Goal: Transaction & Acquisition: Purchase product/service

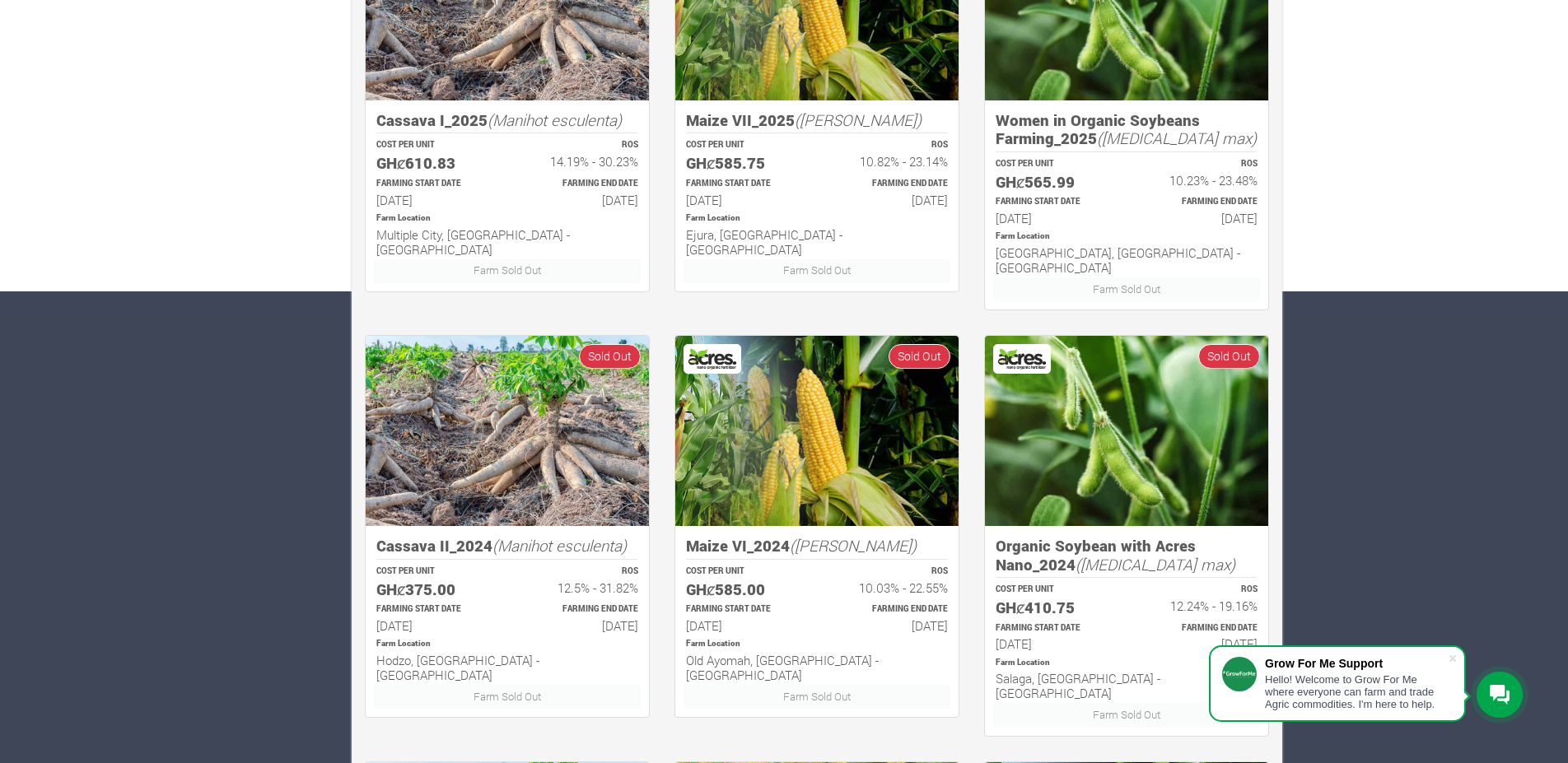
scroll to position [903, 0]
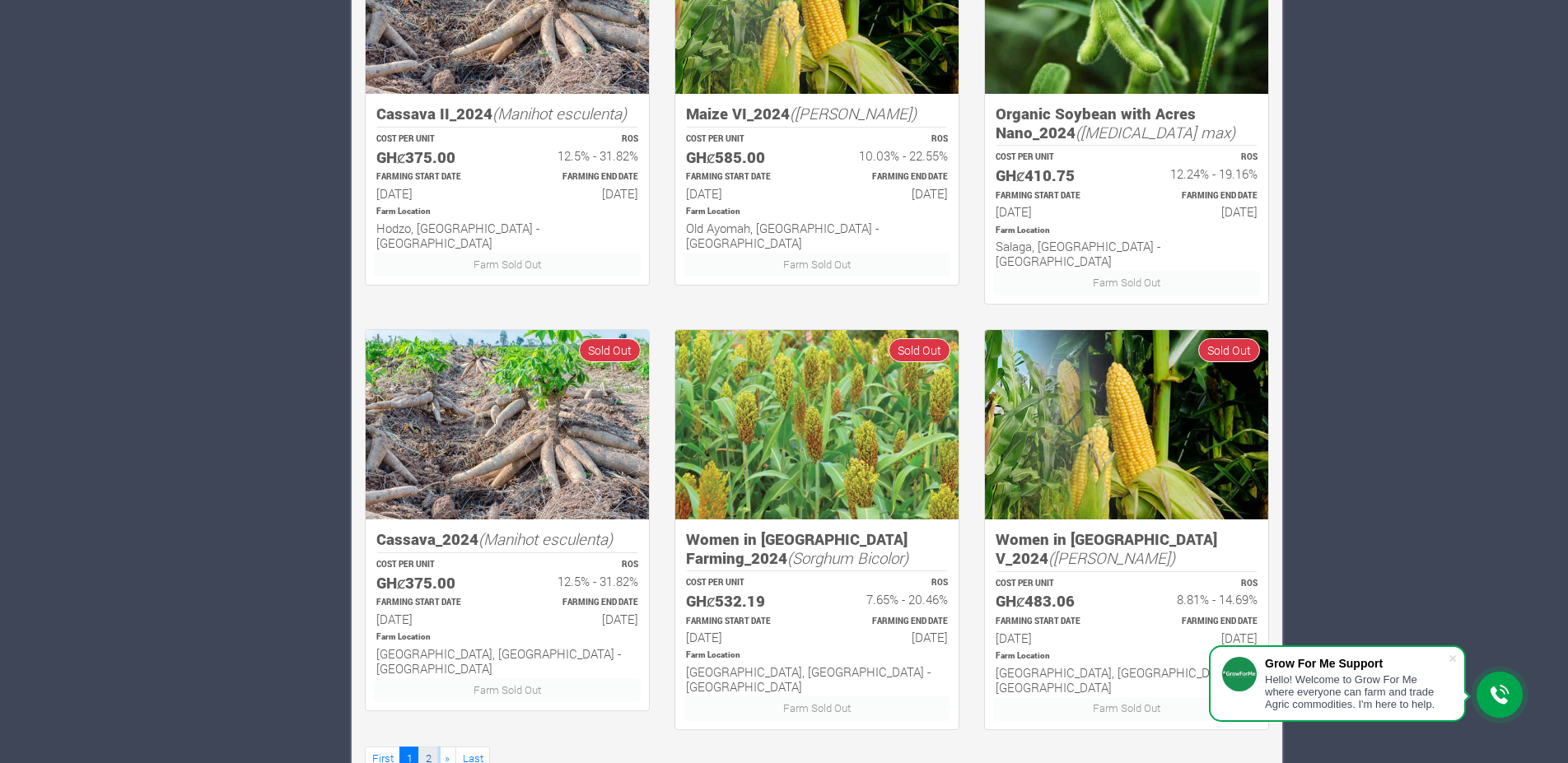
click at [426, 746] on link "2" at bounding box center [428, 758] width 20 height 24
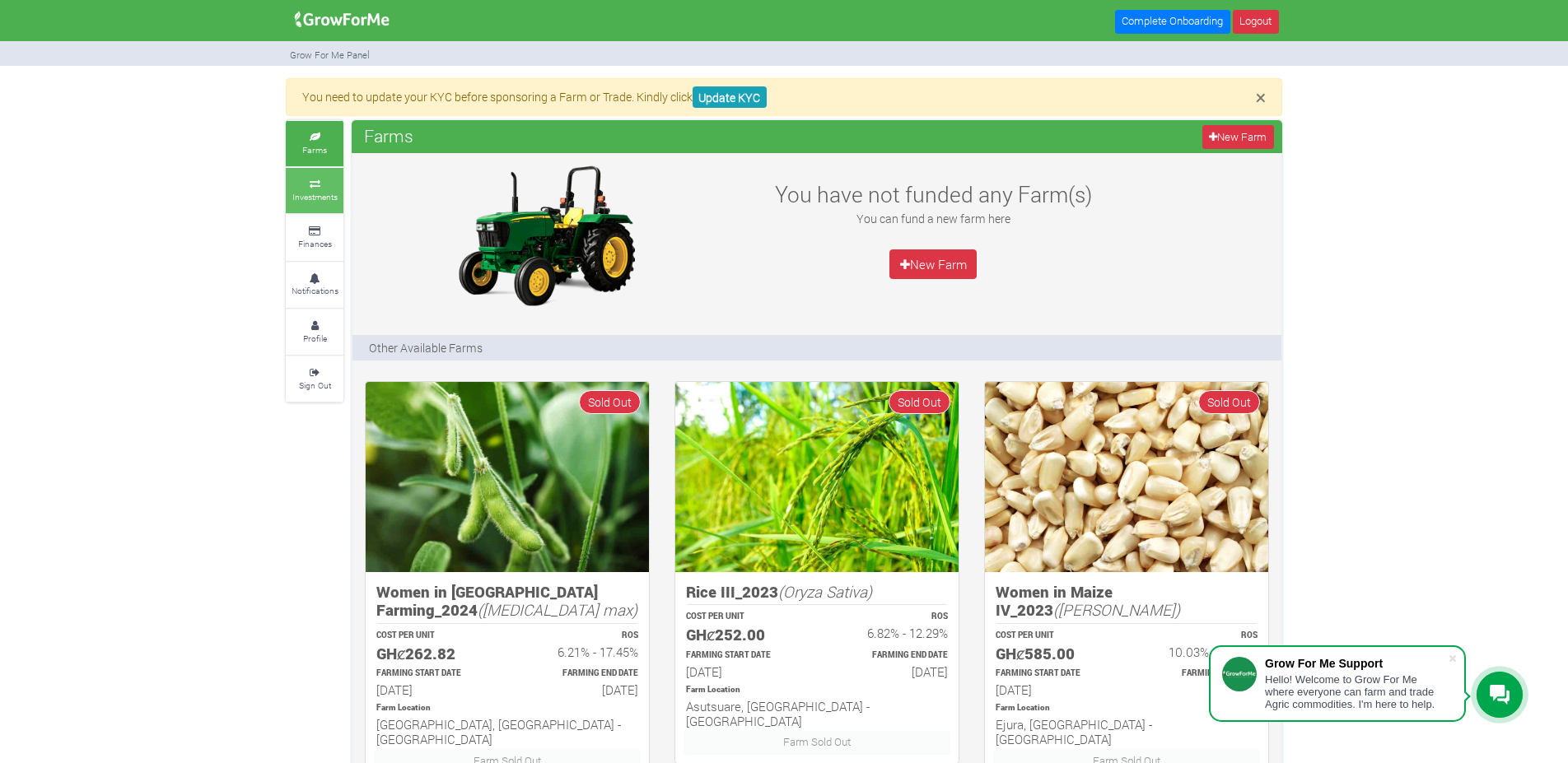
click at [326, 191] on small "Investments" at bounding box center [315, 196] width 45 height 11
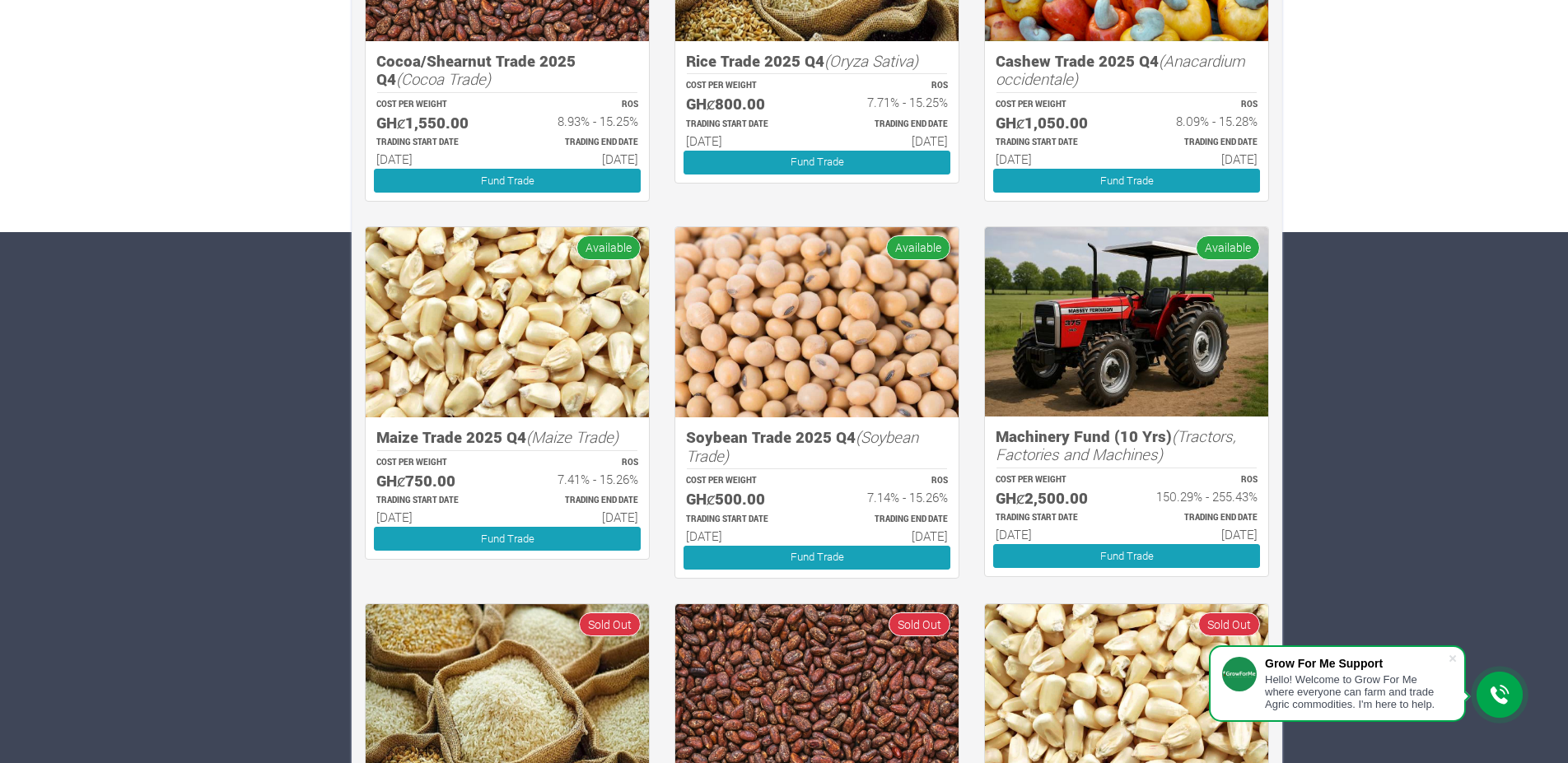
scroll to position [628, 0]
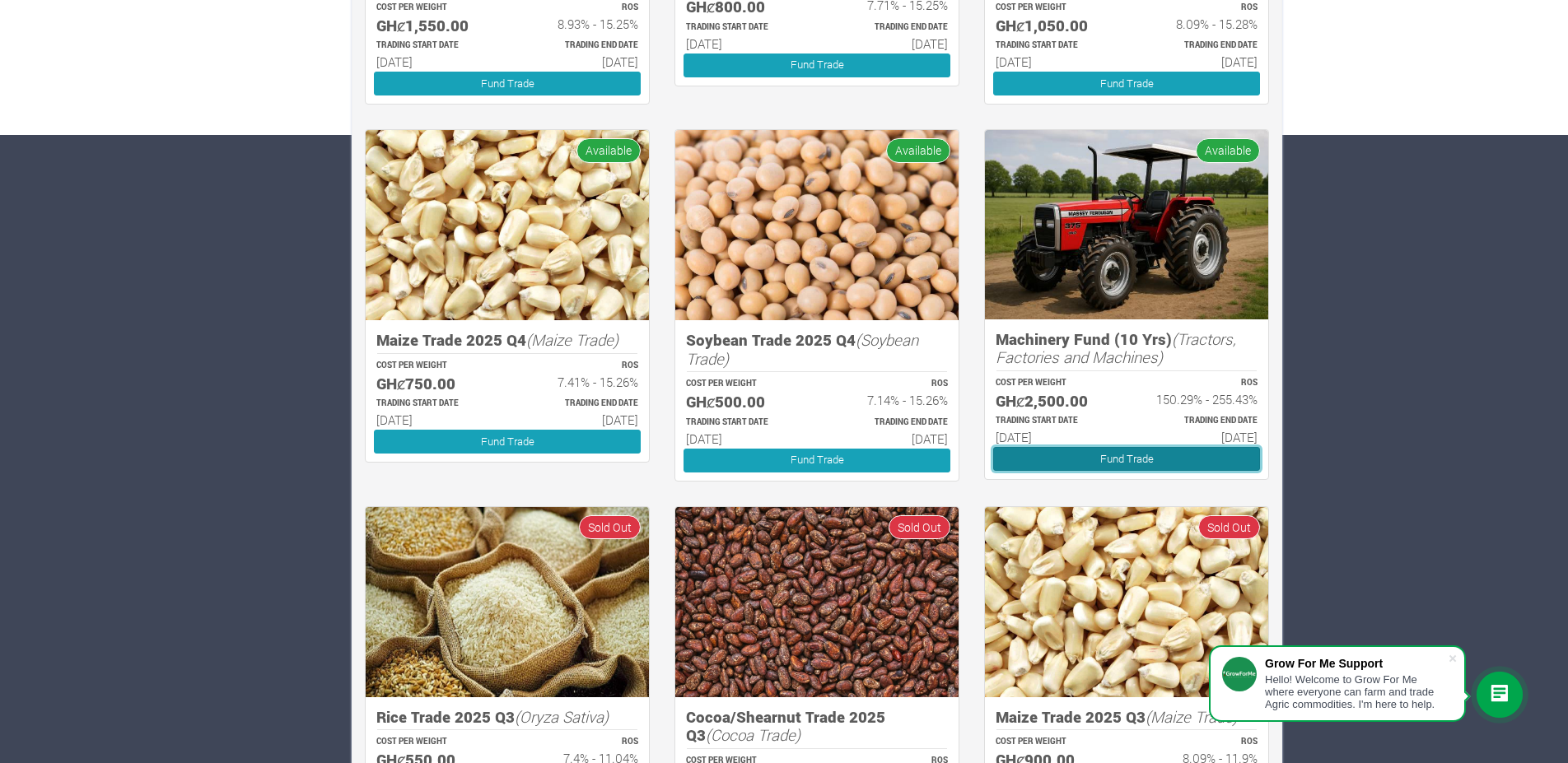
click at [1084, 461] on link "Fund Trade" at bounding box center [1126, 458] width 267 height 24
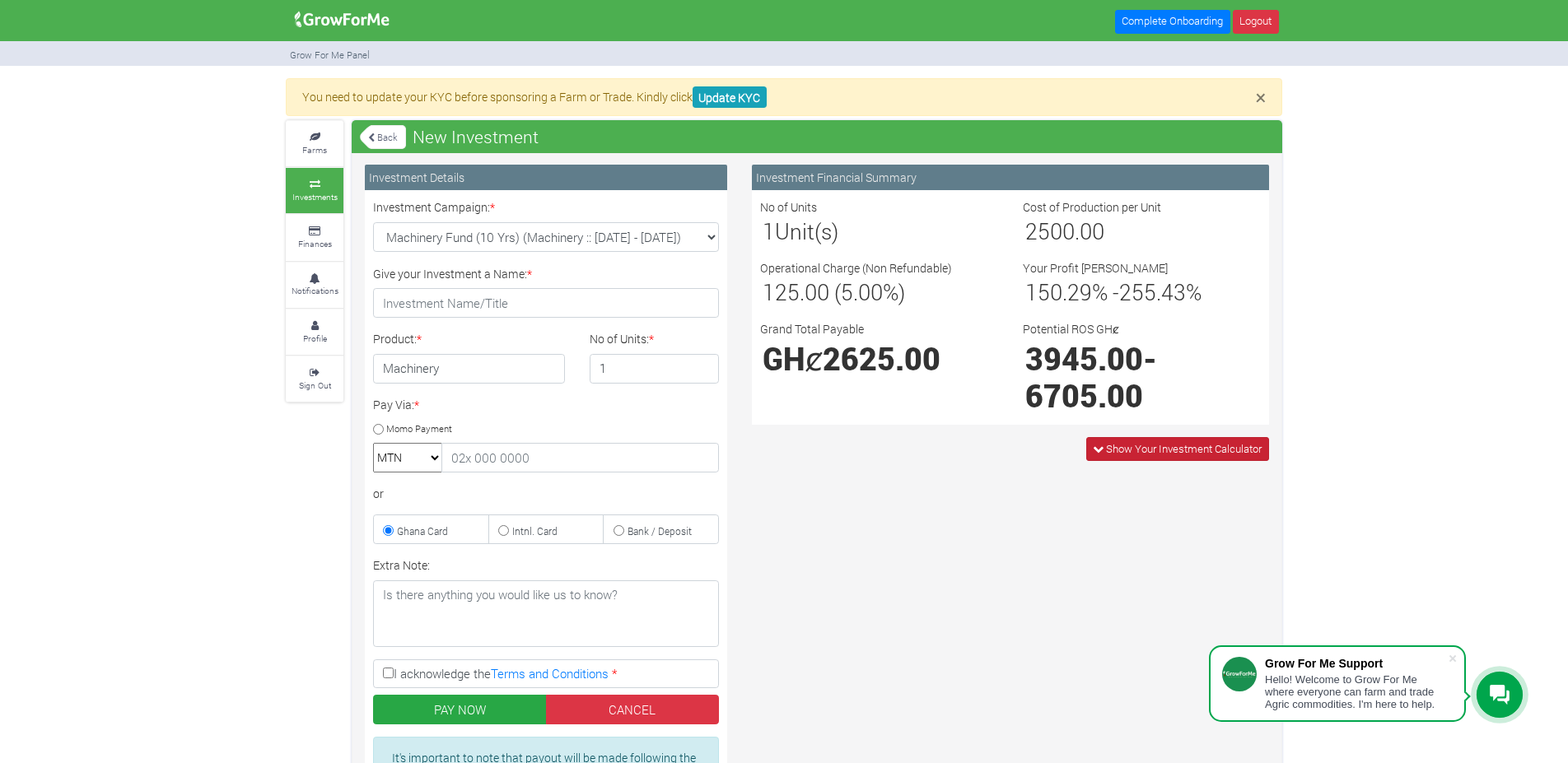
click at [1128, 450] on span "Show Your Investment Calculator" at bounding box center [1184, 448] width 155 height 15
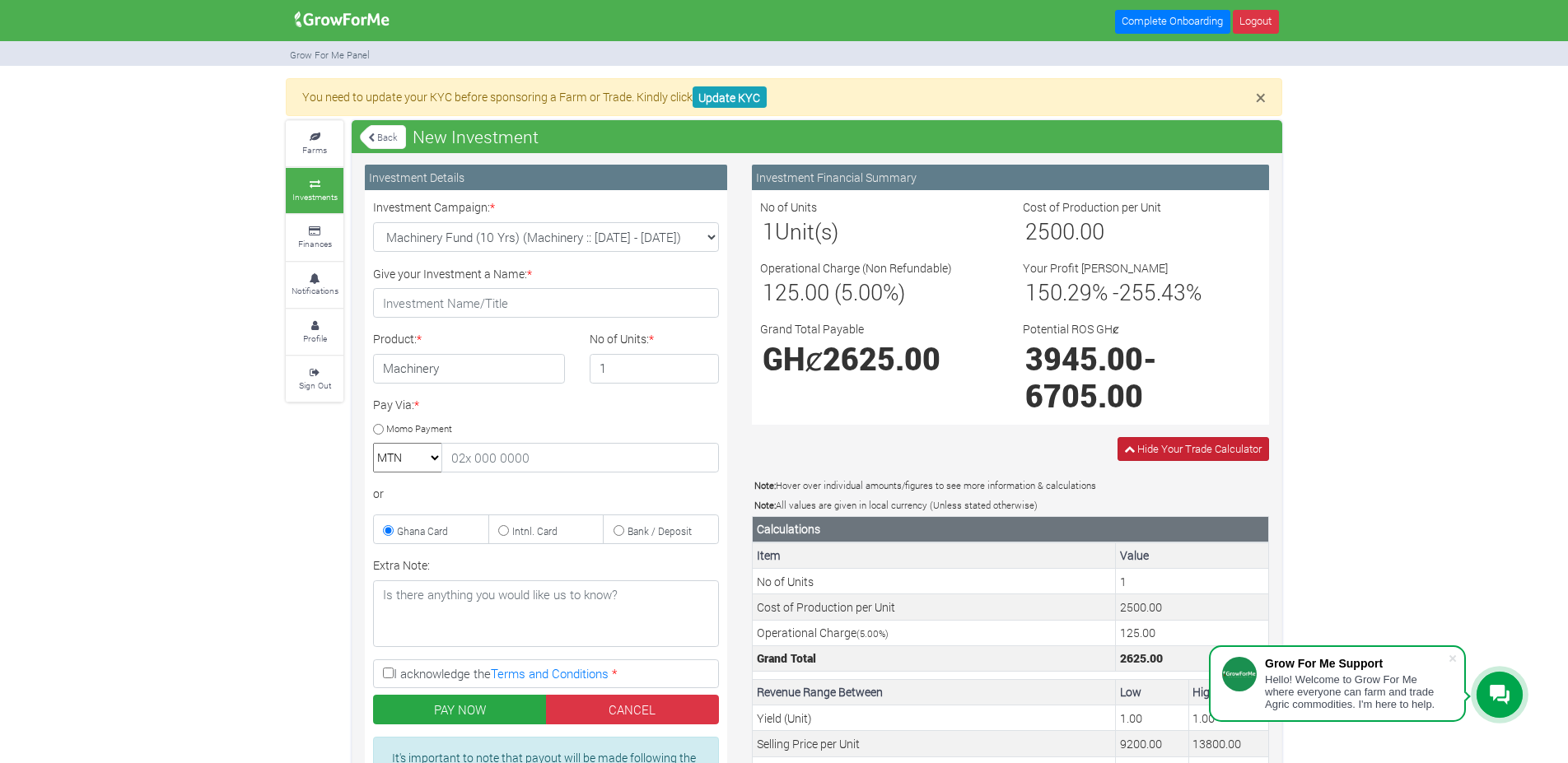
click at [1167, 449] on span "Hide Your Trade Calculator" at bounding box center [1199, 448] width 125 height 15
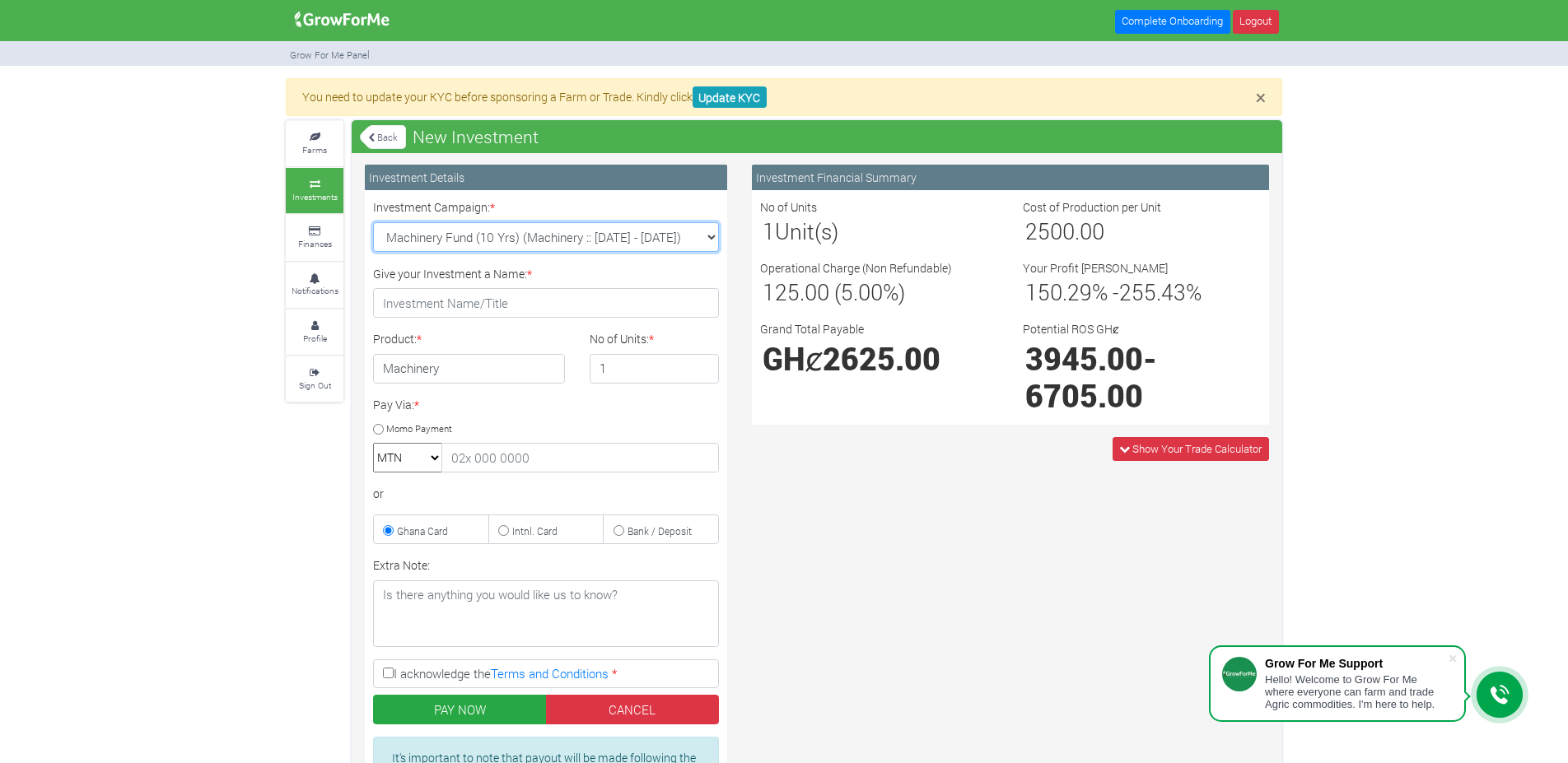
select select "47"
click at [373, 222] on select "Machinery Fund (10 Yrs) (Machinery :: [DATE] - [DATE]) Maize Trade 2025 Q4 (Mai…" at bounding box center [546, 237] width 346 height 30
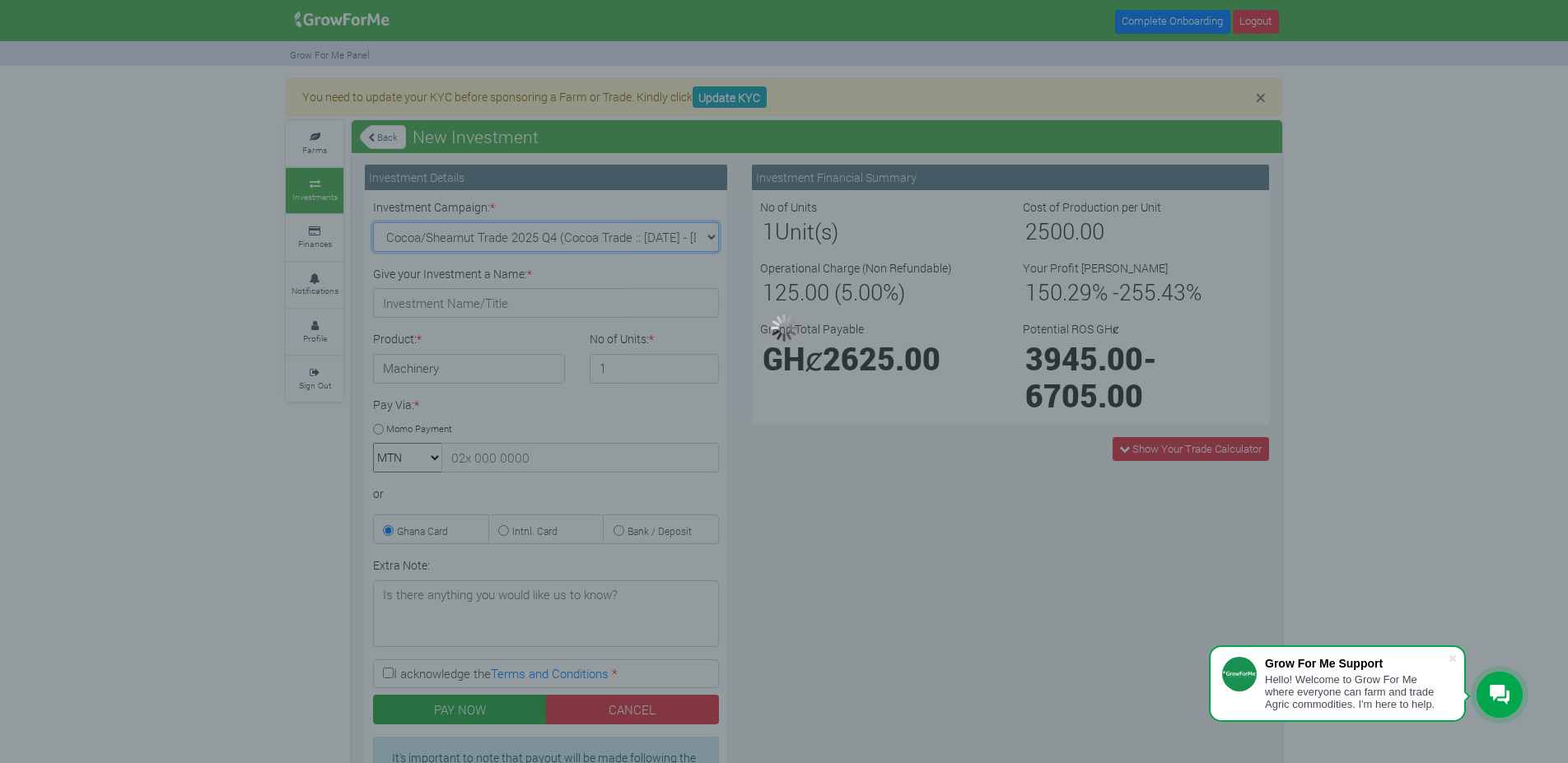
type input "1"
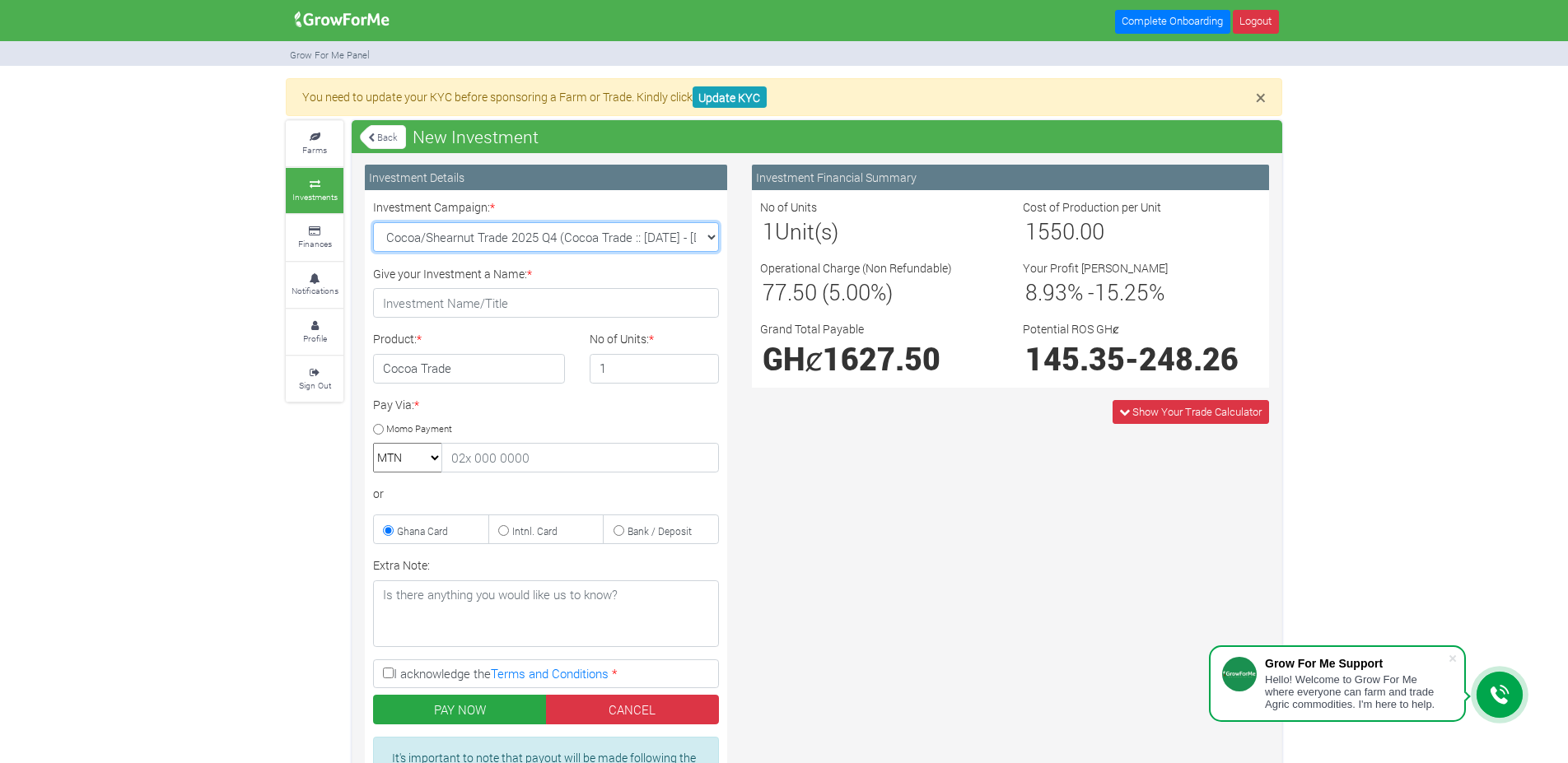
select select "43"
click at [373, 222] on select "Machinery Fund (10 Yrs) (Machinery :: [DATE] - [DATE]) Maize Trade 2025 Q4 (Mai…" at bounding box center [546, 237] width 346 height 30
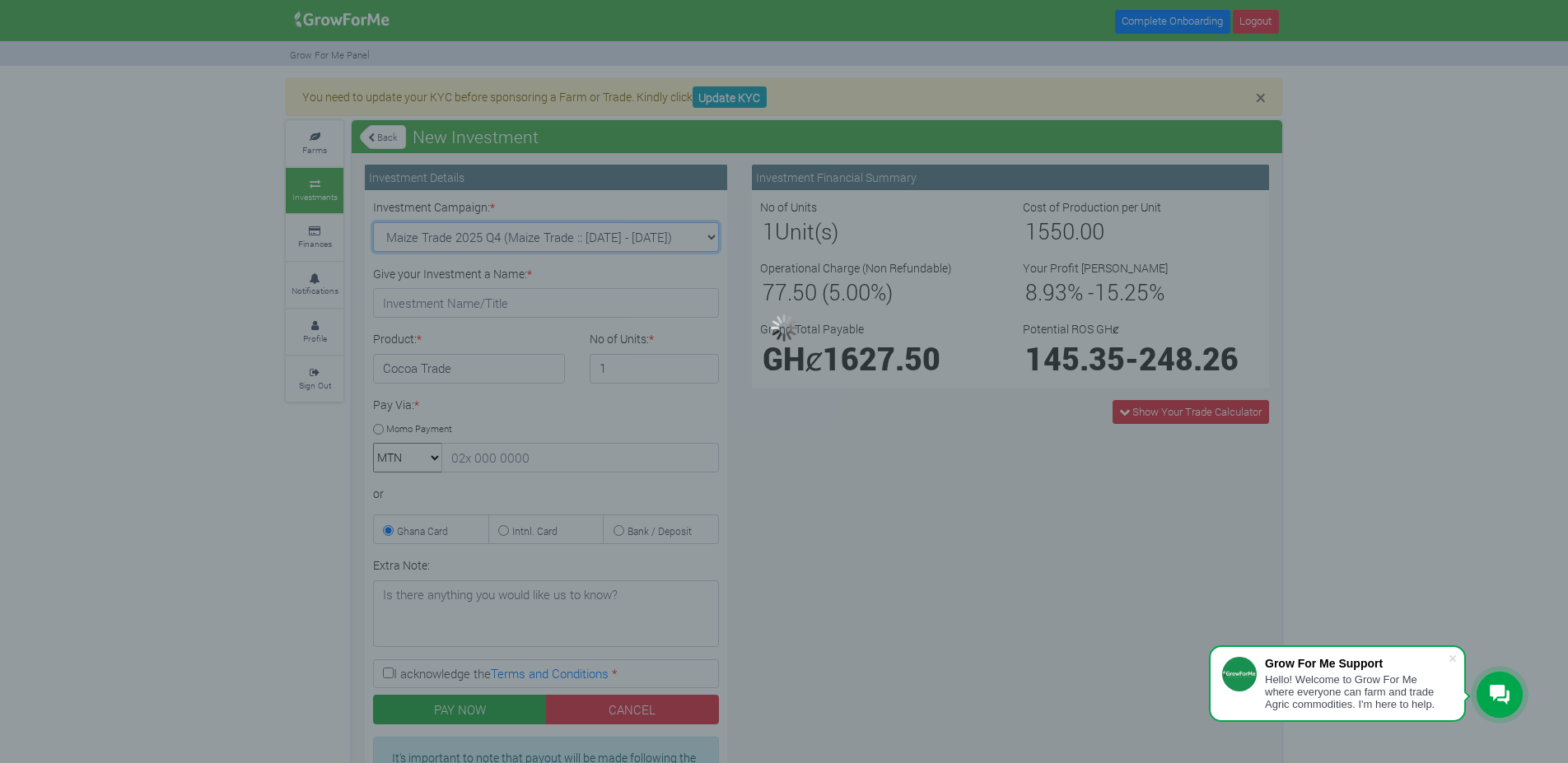
type input "1"
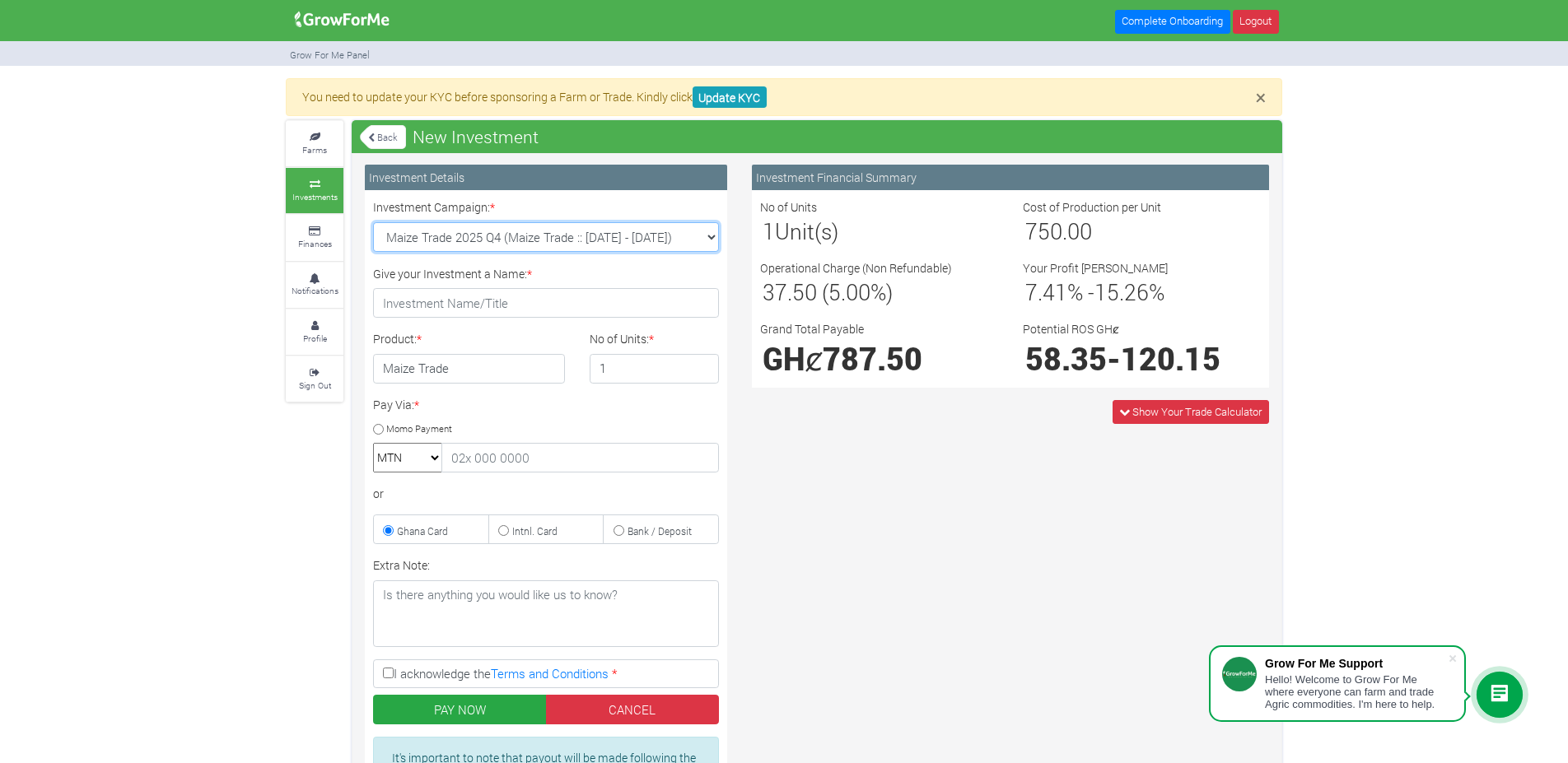
select select "45"
click at [373, 222] on select "Machinery Fund (10 Yrs) (Machinery :: [DATE] - [DATE]) Maize Trade 2025 Q4 (Mai…" at bounding box center [546, 237] width 346 height 30
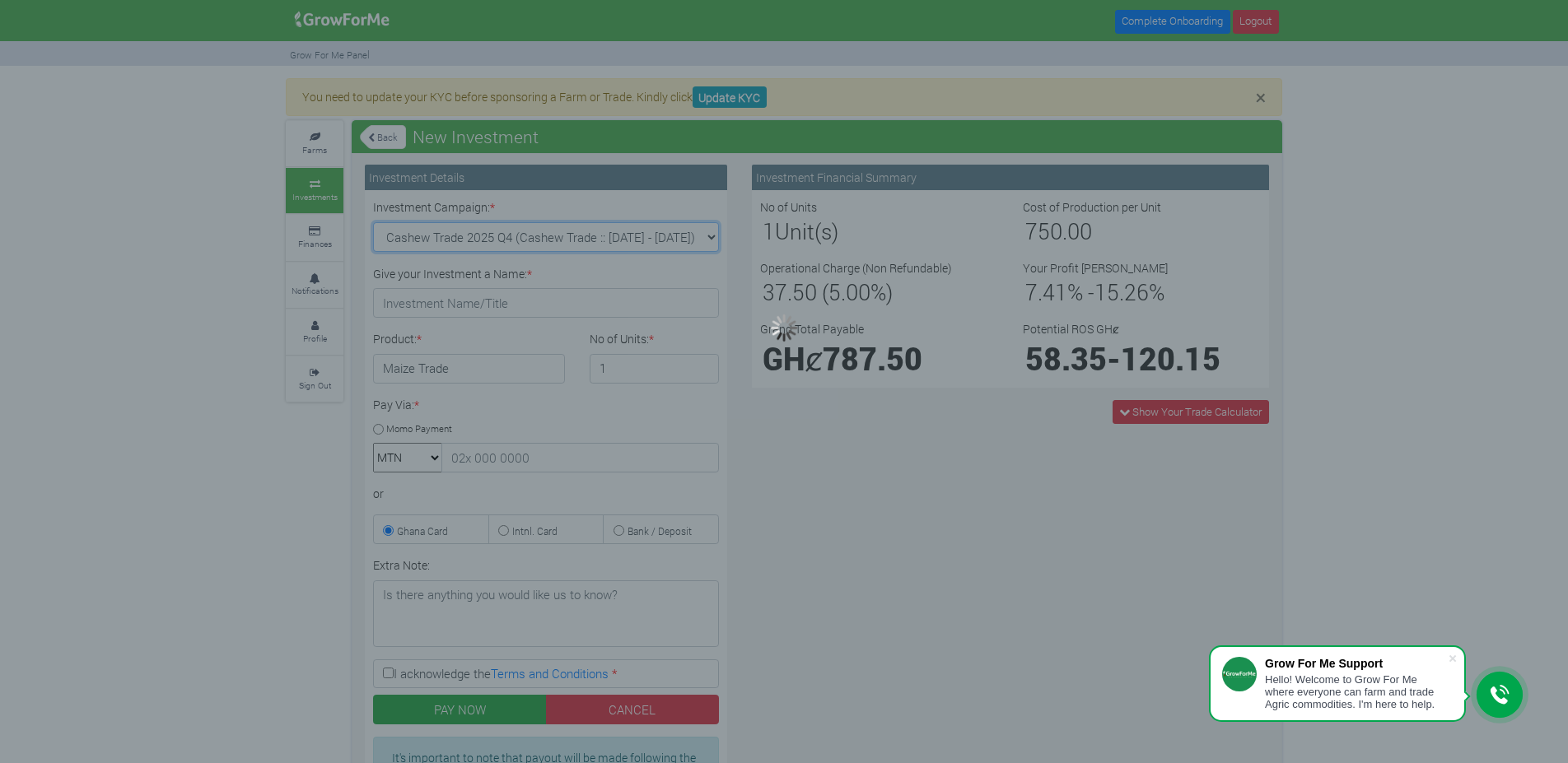
type input "1"
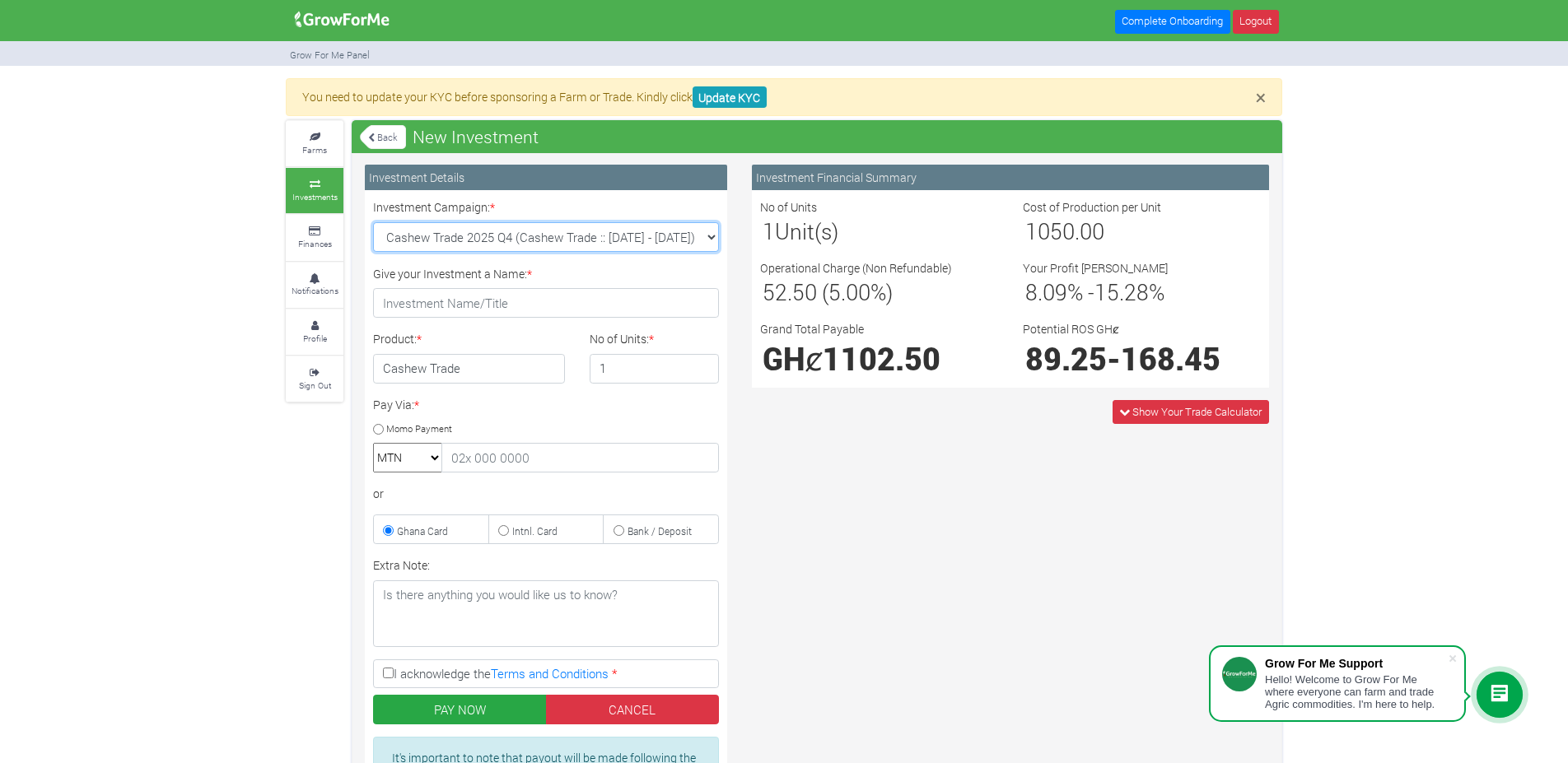
select select "44"
click at [373, 222] on select "Machinery Fund (10 Yrs) (Machinery :: [DATE] - [DATE]) Maize Trade 2025 Q4 (Mai…" at bounding box center [546, 237] width 346 height 30
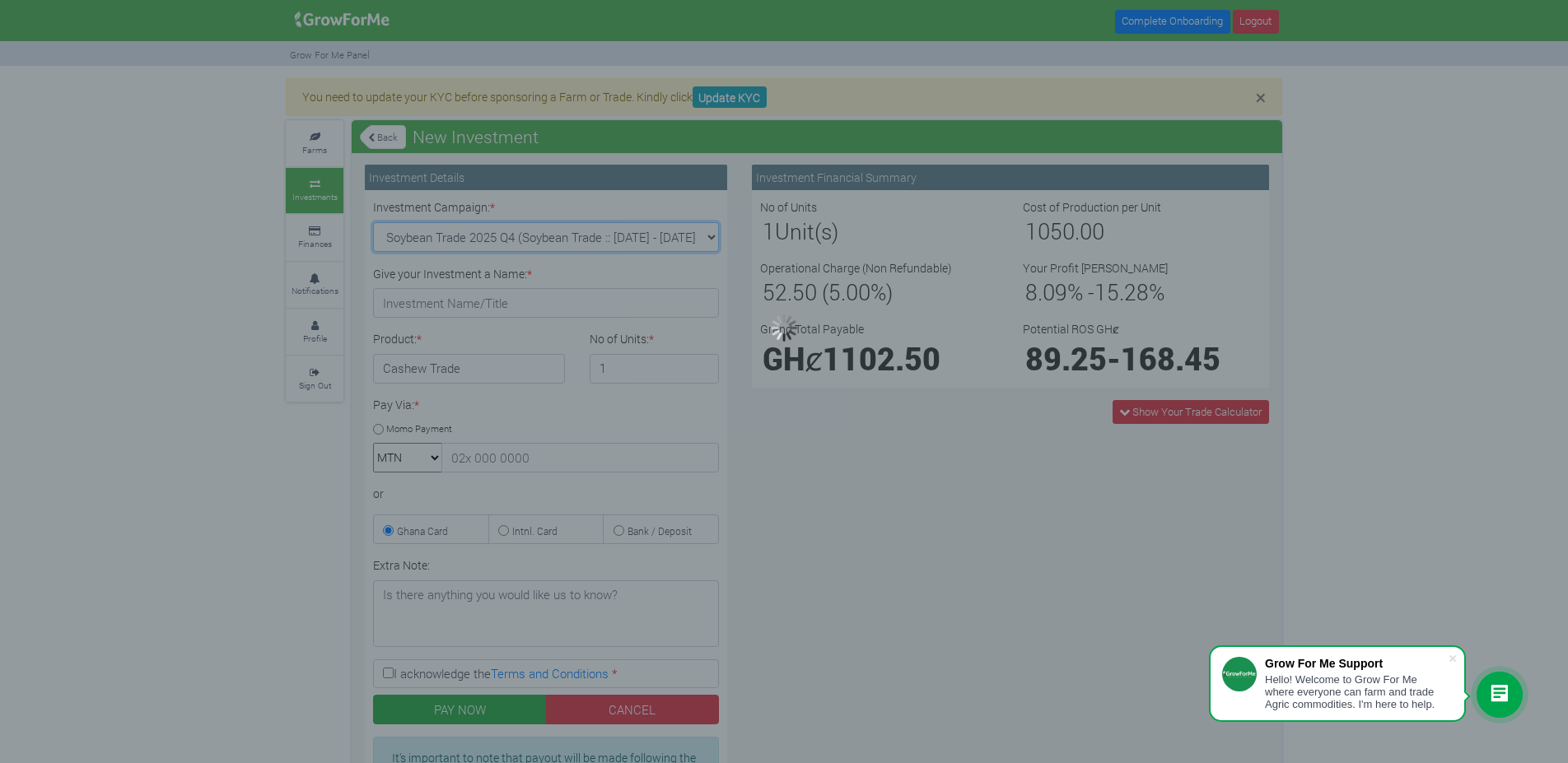
type input "1"
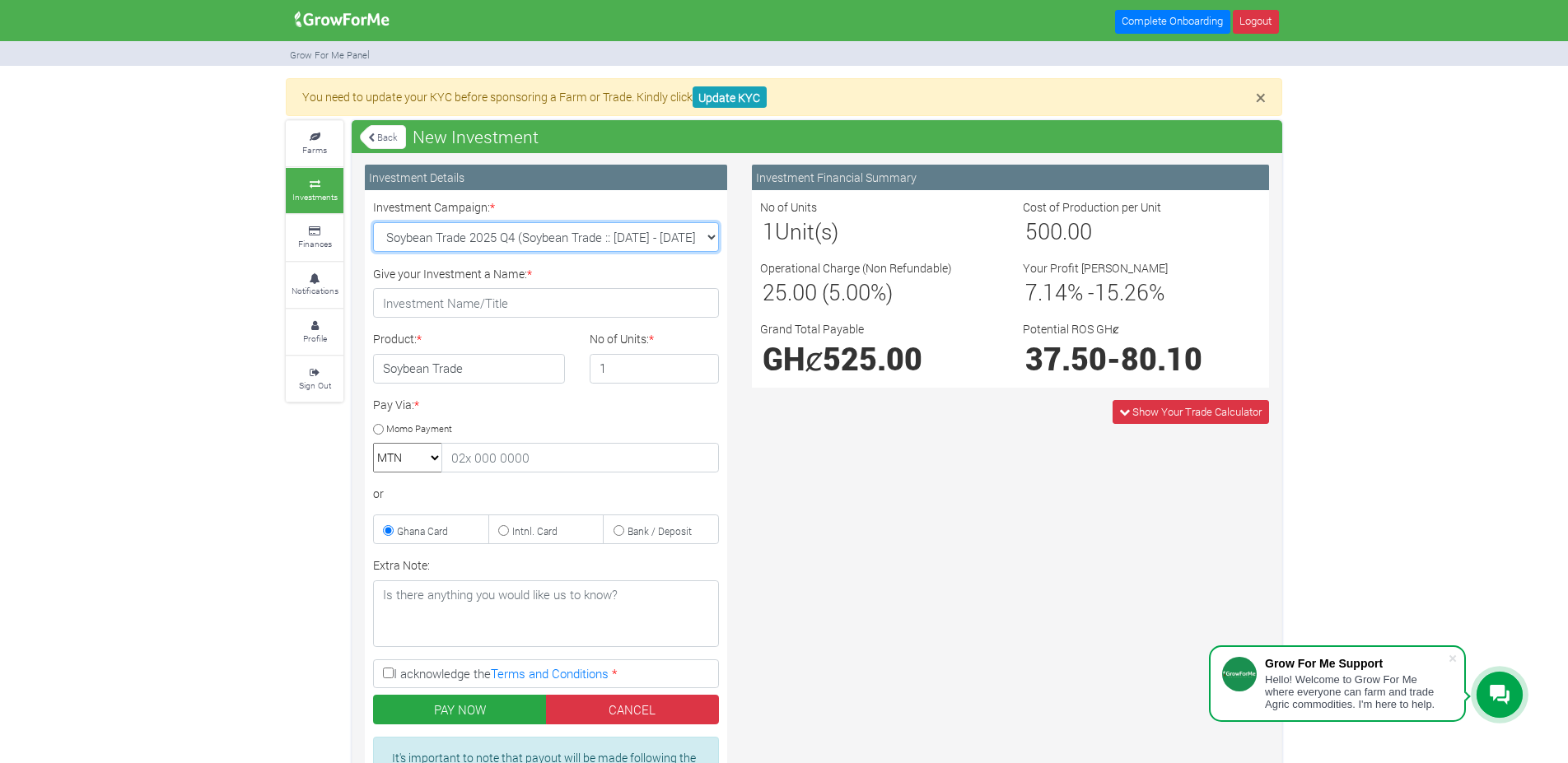
select select "46"
click at [373, 222] on select "Machinery Fund (10 Yrs) (Machinery :: [DATE] - [DATE]) Maize Trade 2025 Q4 (Mai…" at bounding box center [546, 237] width 346 height 30
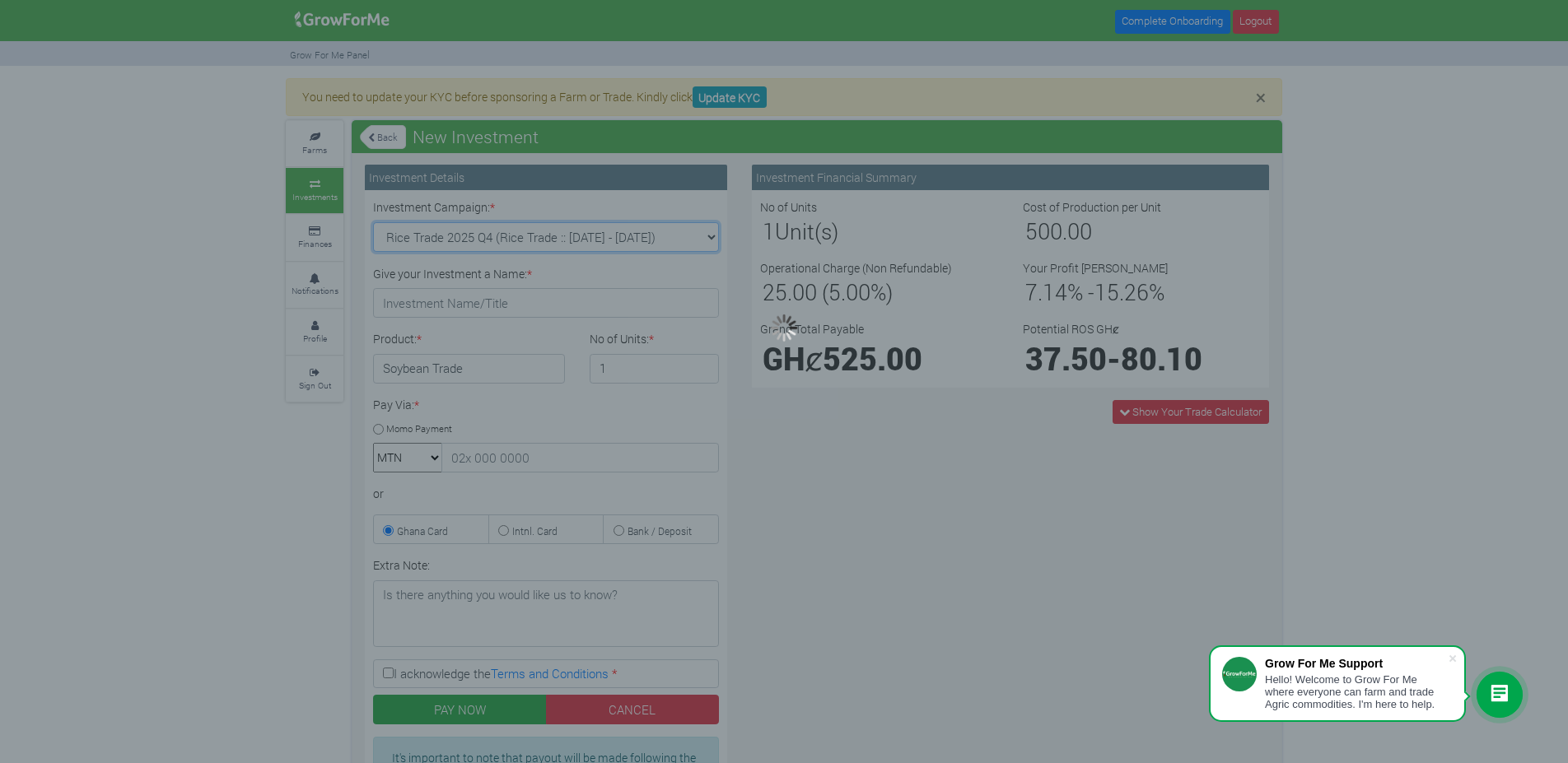
type input "1"
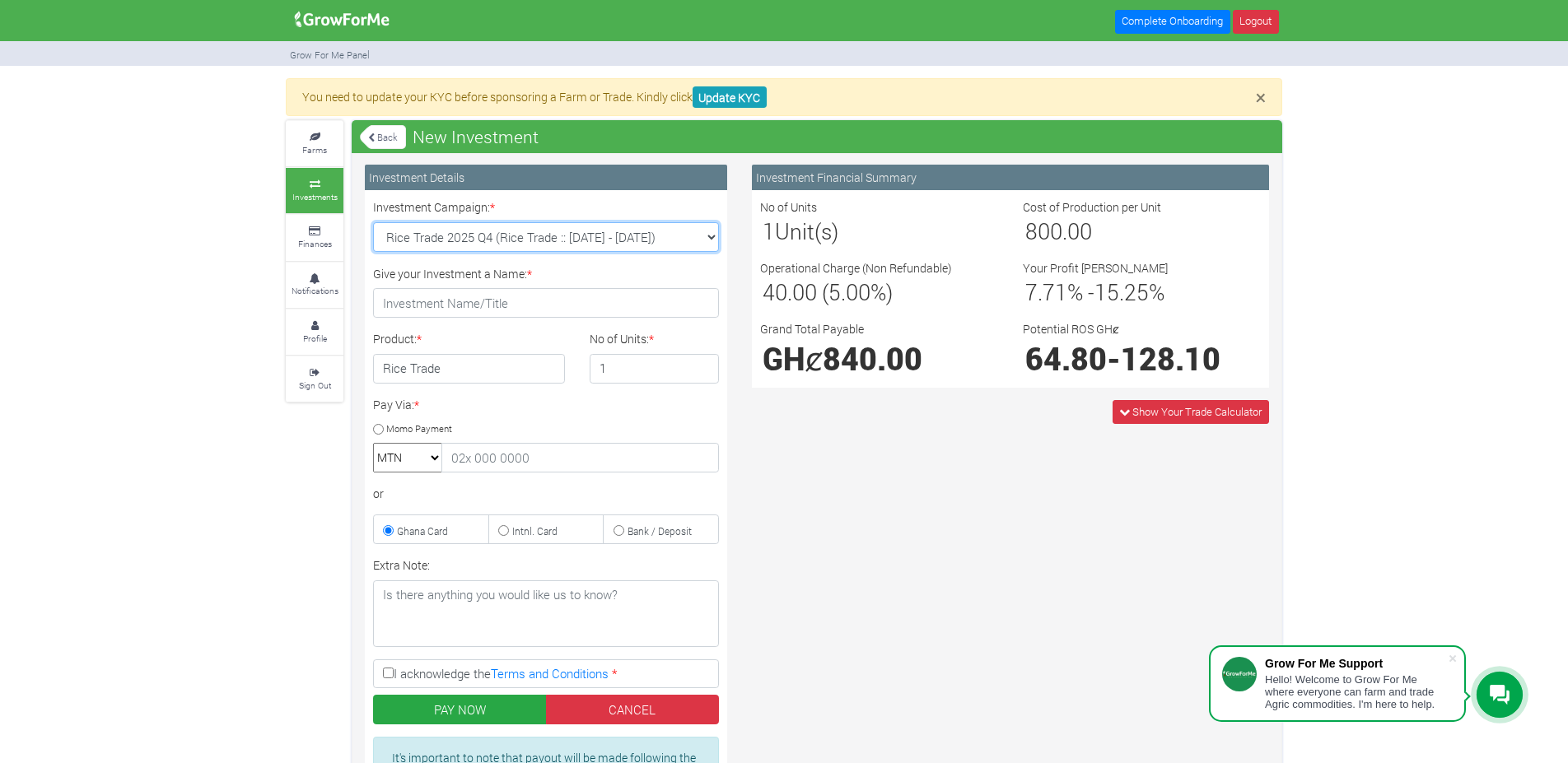
select select "47"
click at [373, 222] on select "Machinery Fund (10 Yrs) (Machinery :: [DATE] - [DATE]) Maize Trade 2025 Q4 (Mai…" at bounding box center [546, 237] width 346 height 30
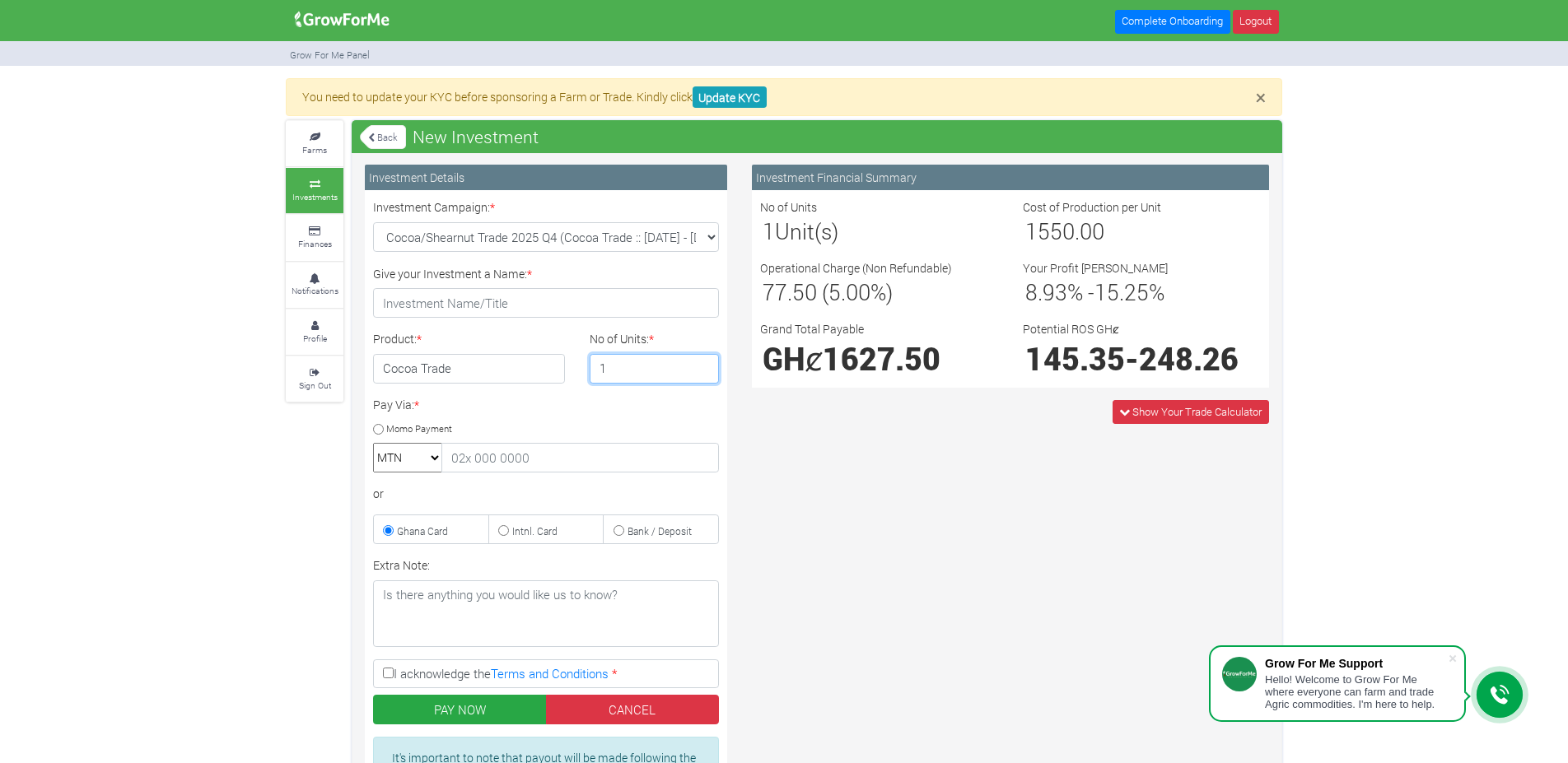
click at [633, 371] on input "1" at bounding box center [654, 369] width 130 height 30
type input "2"
click at [708, 363] on input "2" at bounding box center [654, 369] width 130 height 30
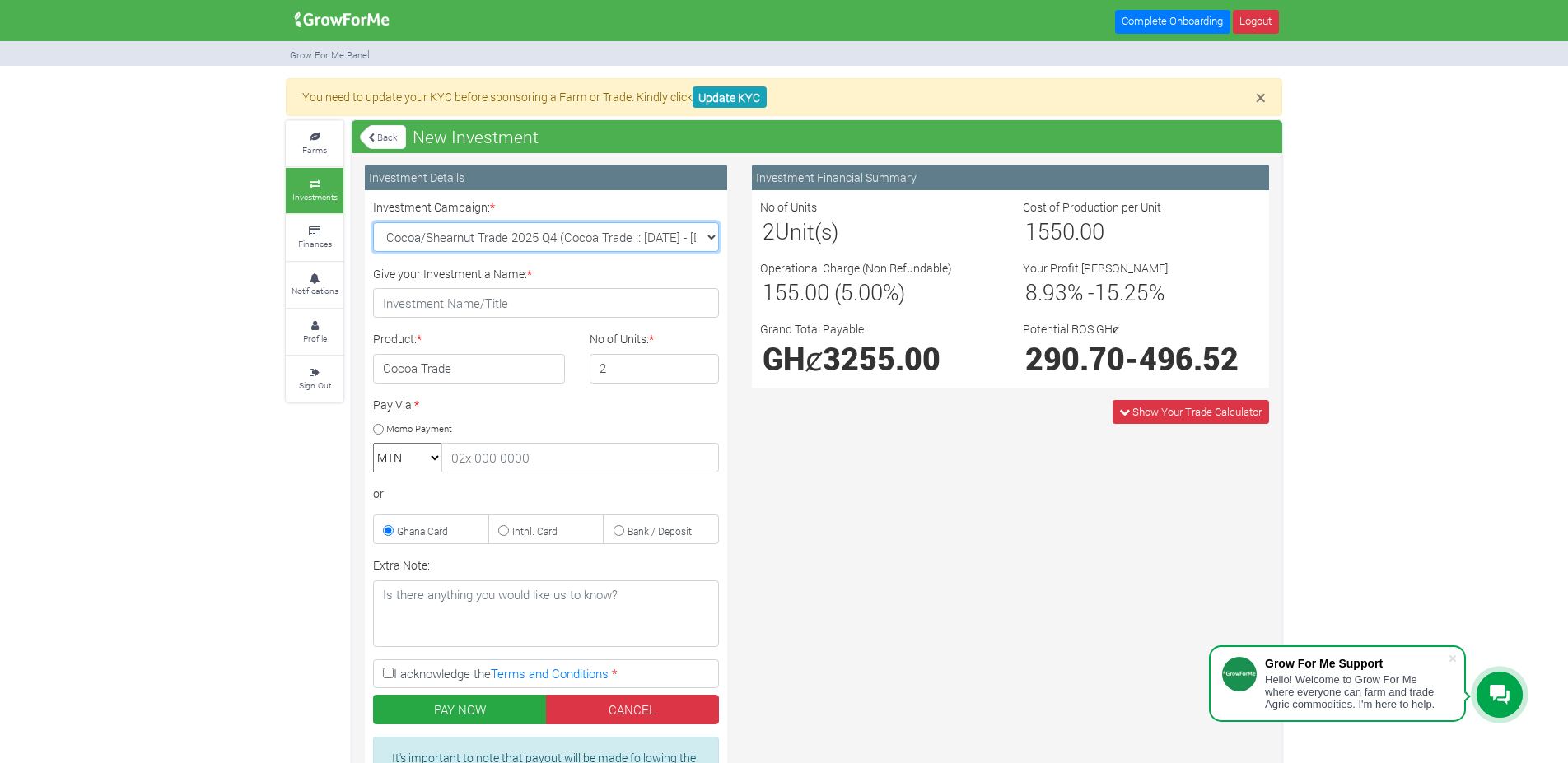
select select "46"
click at [373, 222] on select "Machinery Fund (10 Yrs) (Machinery :: [DATE] - [DATE]) Maize Trade 2025 Q4 (Mai…" at bounding box center [546, 237] width 346 height 30
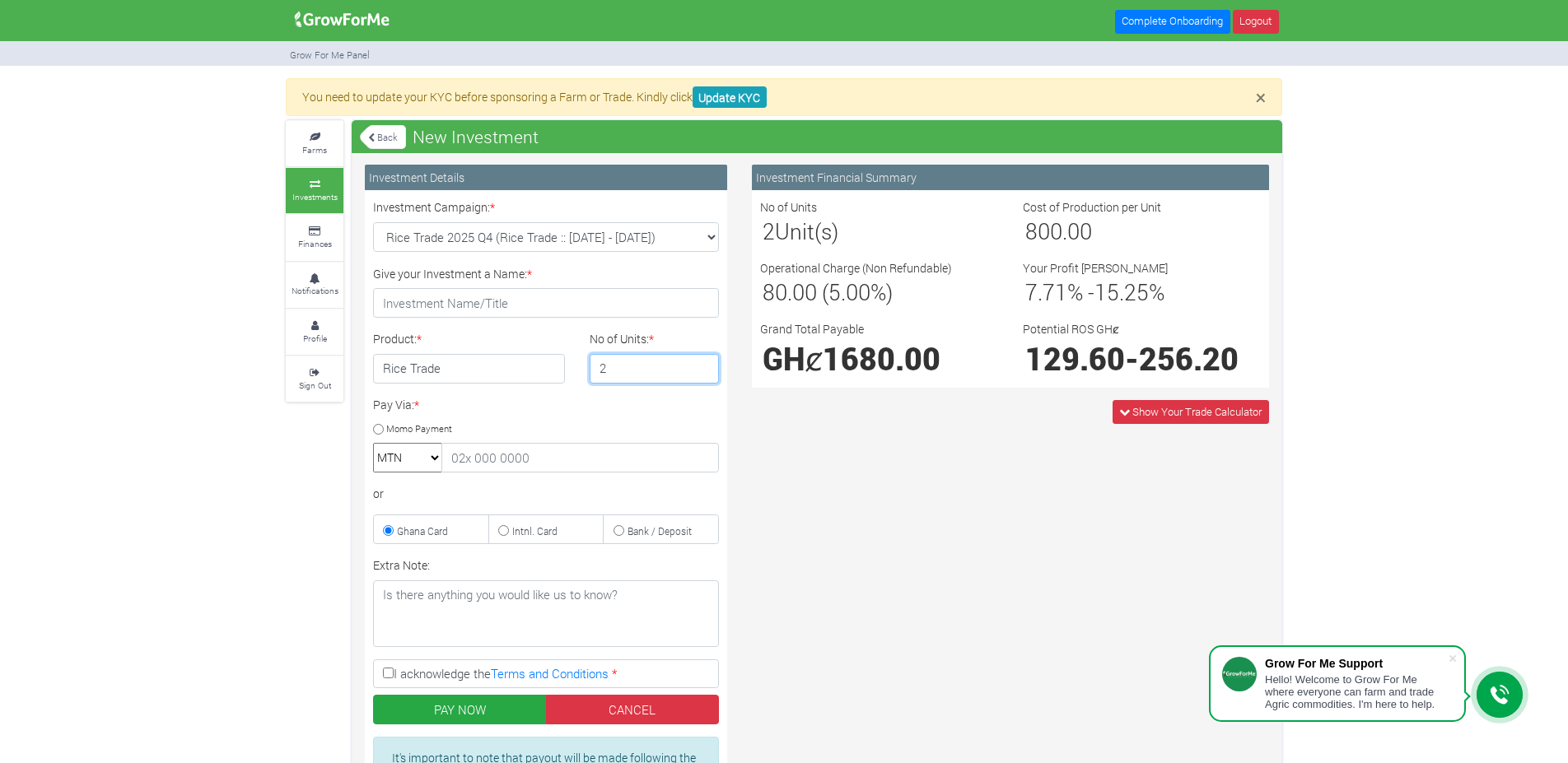
type input "2"
click at [702, 364] on input "2" at bounding box center [654, 369] width 130 height 30
select select "44"
click at [373, 222] on select "Machinery Fund (10 Yrs) (Machinery :: [DATE] - [DATE]) Maize Trade 2025 Q4 (Mai…" at bounding box center [546, 237] width 346 height 30
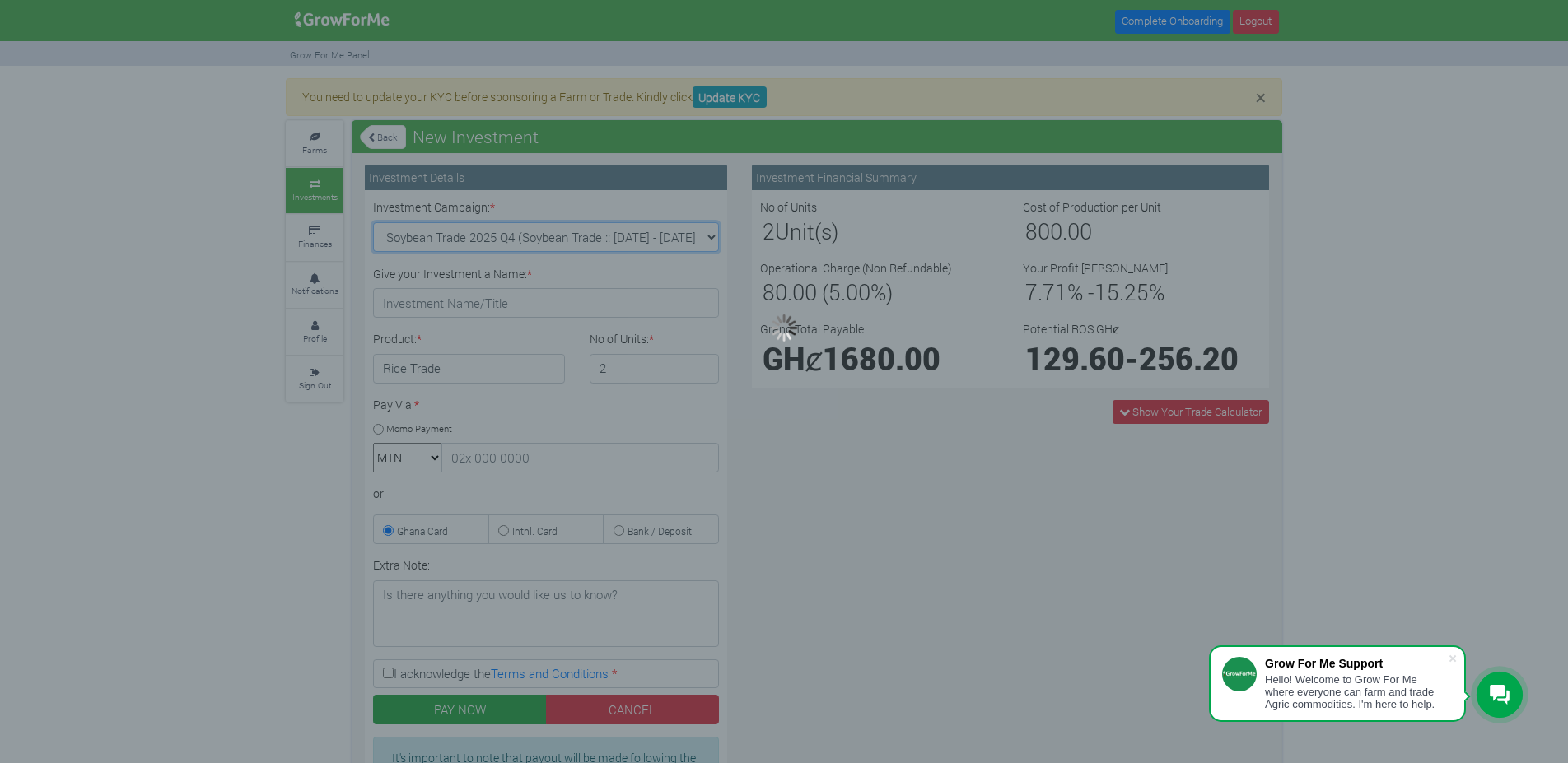
type input "1"
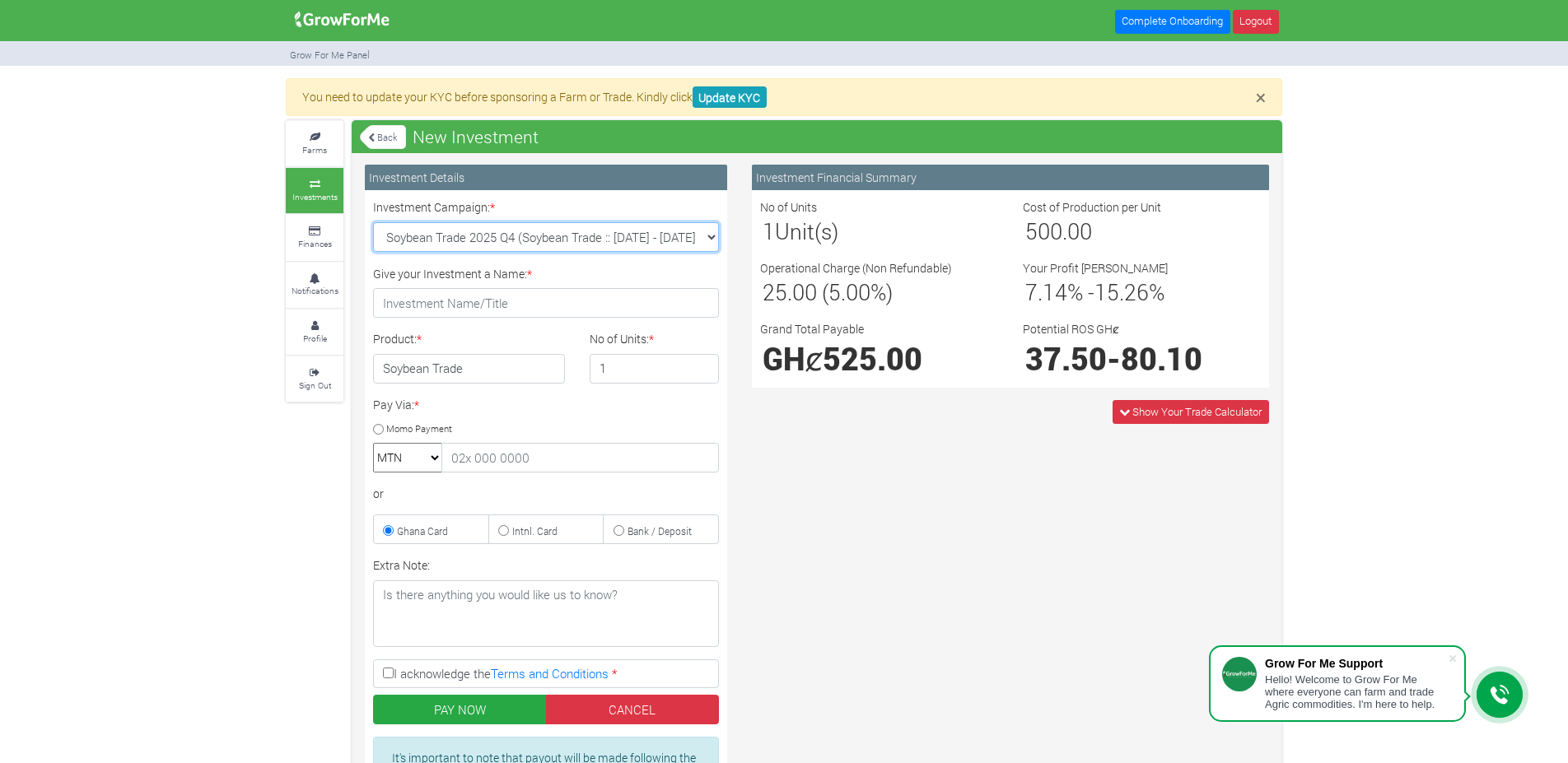
select select "45"
click at [373, 222] on select "Machinery Fund (10 Yrs) (Machinery :: [DATE] - [DATE]) Maize Trade 2025 Q4 (Mai…" at bounding box center [546, 237] width 346 height 30
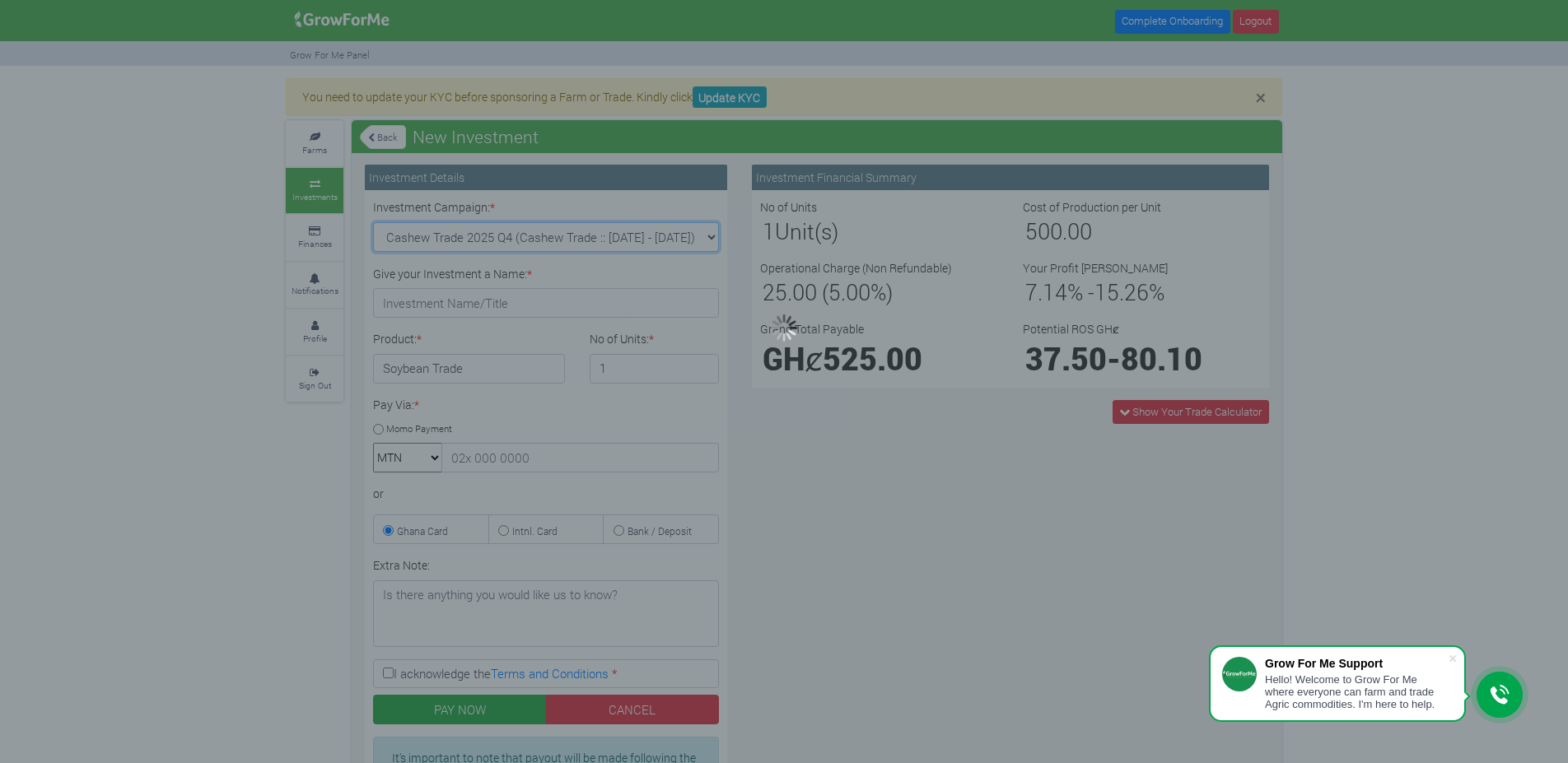
type input "1"
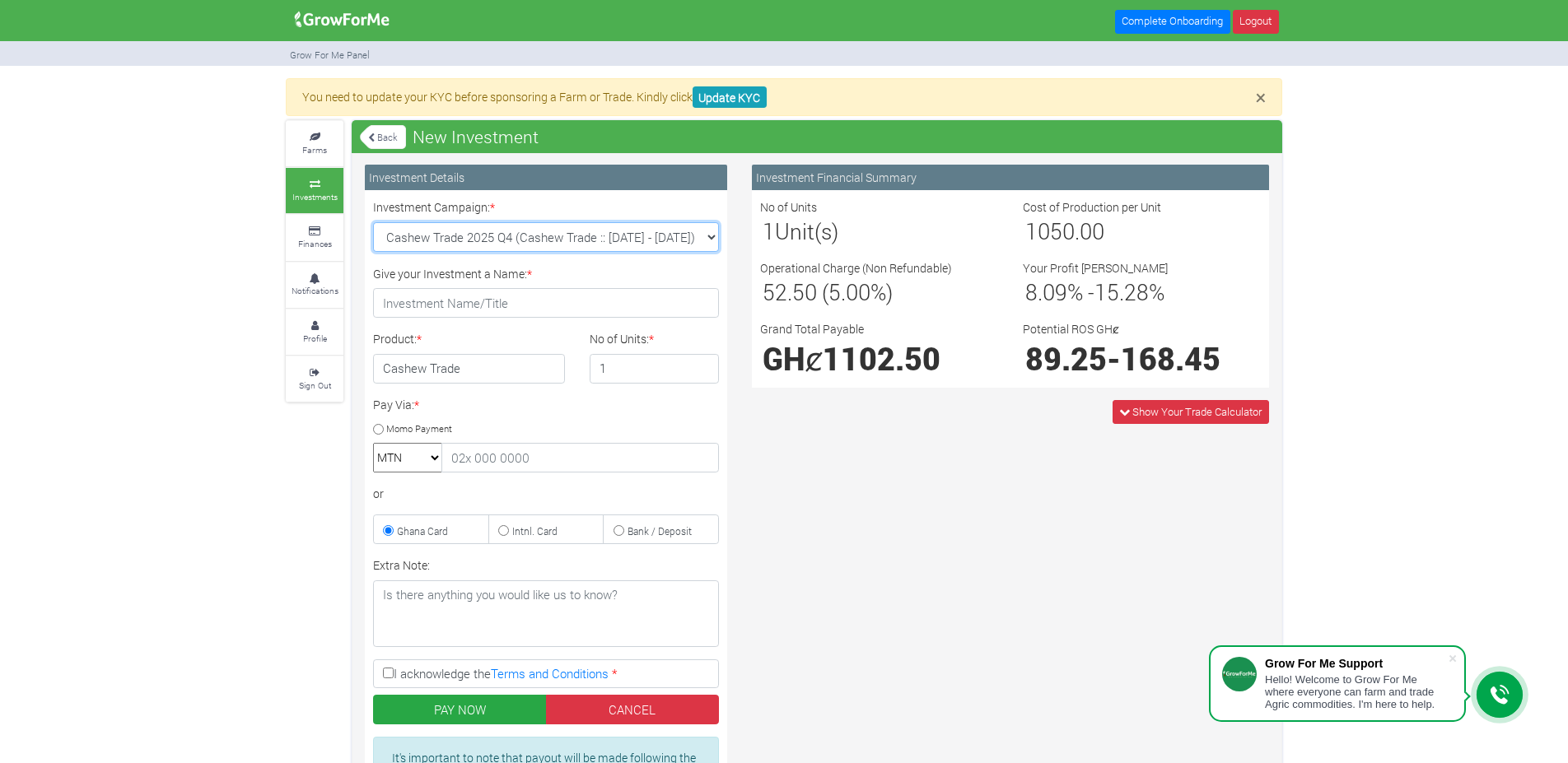
select select "43"
click at [373, 222] on select "Machinery Fund (10 Yrs) (Machinery :: [DATE] - [DATE]) Maize Trade 2025 Q4 (Mai…" at bounding box center [546, 237] width 346 height 30
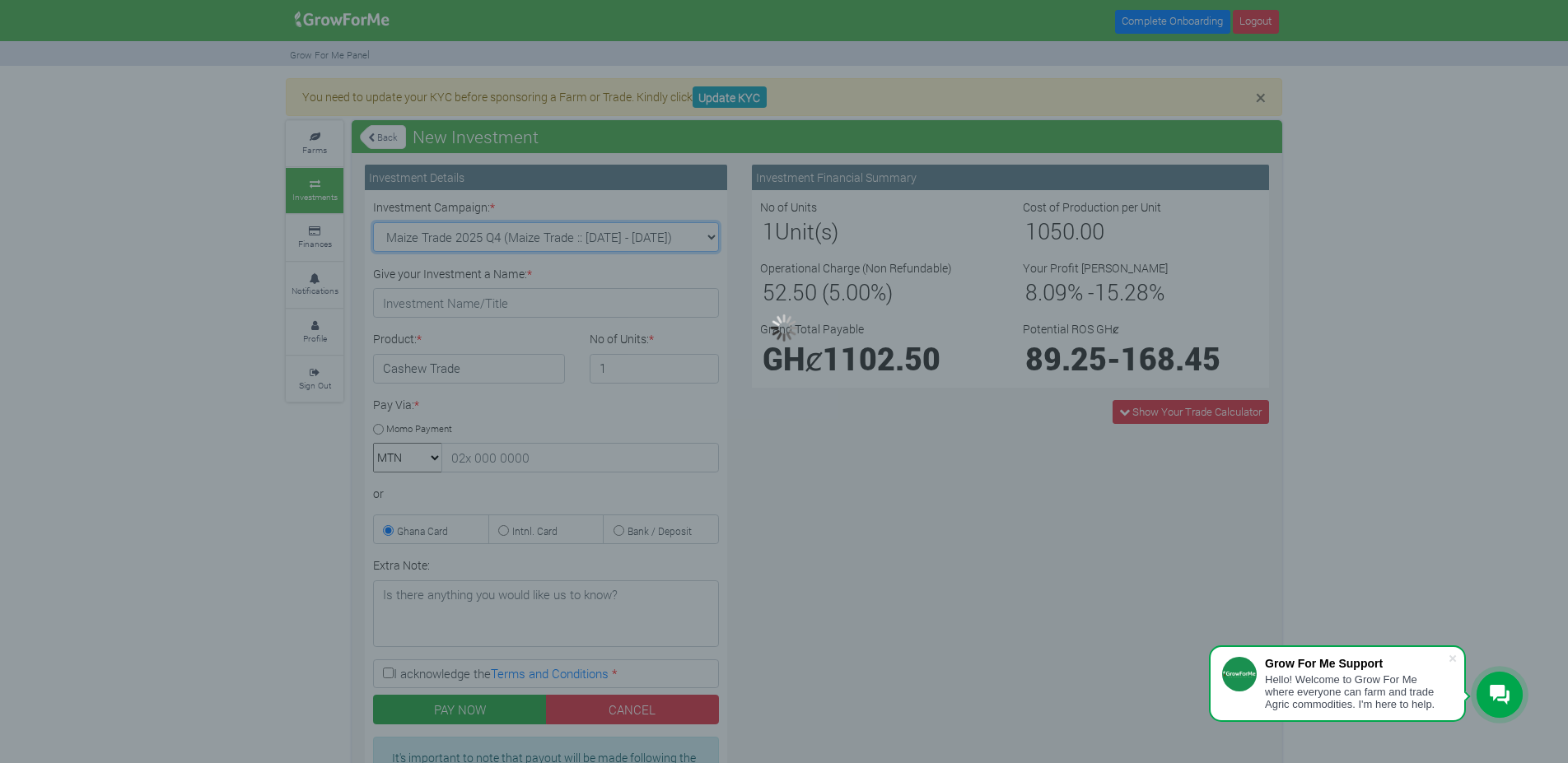
type input "1"
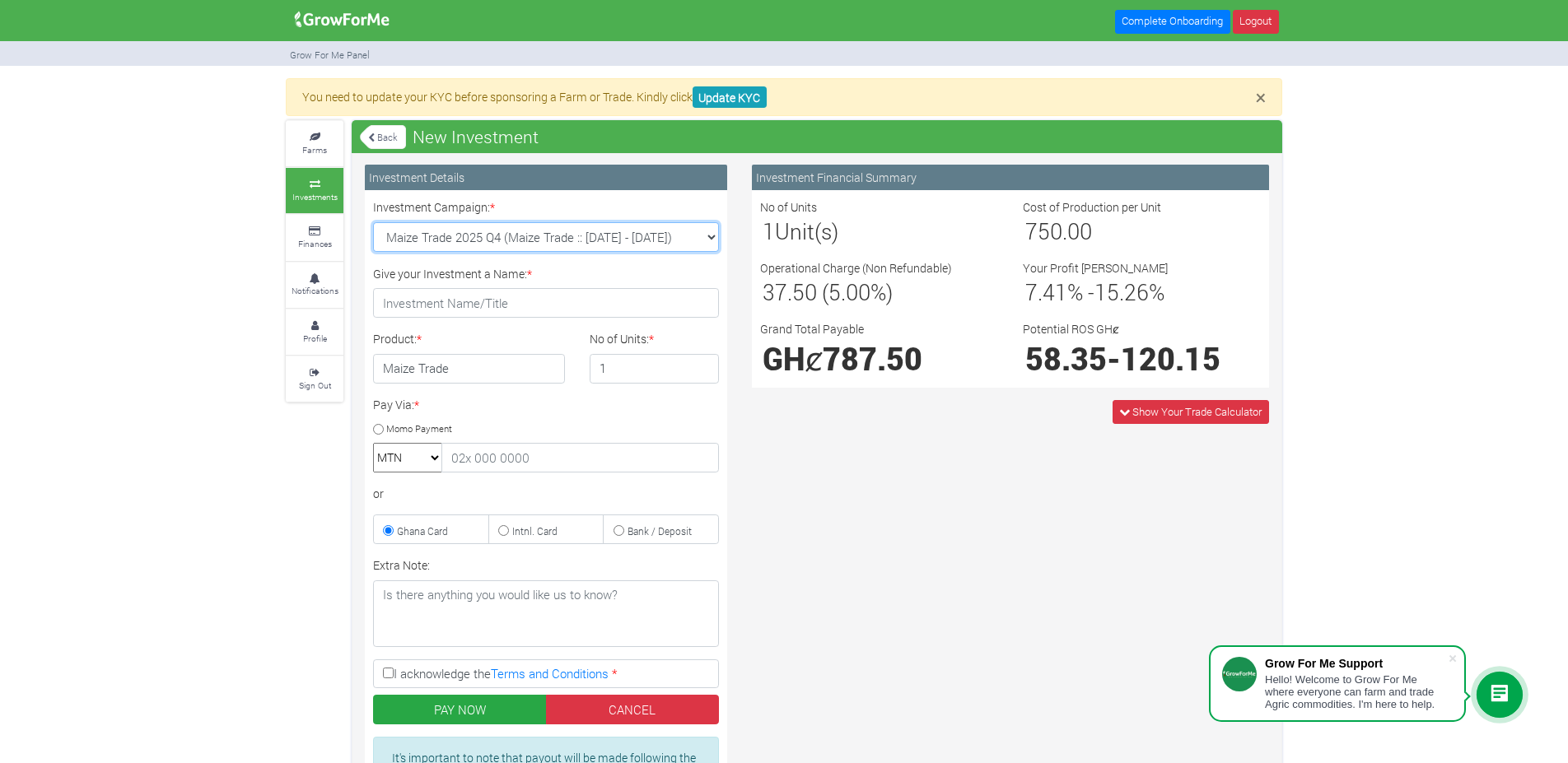
select select "47"
click at [373, 222] on select "Machinery Fund (10 Yrs) (Machinery :: [DATE] - [DATE]) Maize Trade 2025 Q4 (Mai…" at bounding box center [546, 237] width 346 height 30
click at [916, 475] on div "Investment Details Investment Campaign: * Machinery Fund (10 Yrs) (Machinery ::…" at bounding box center [817, 514] width 929 height 699
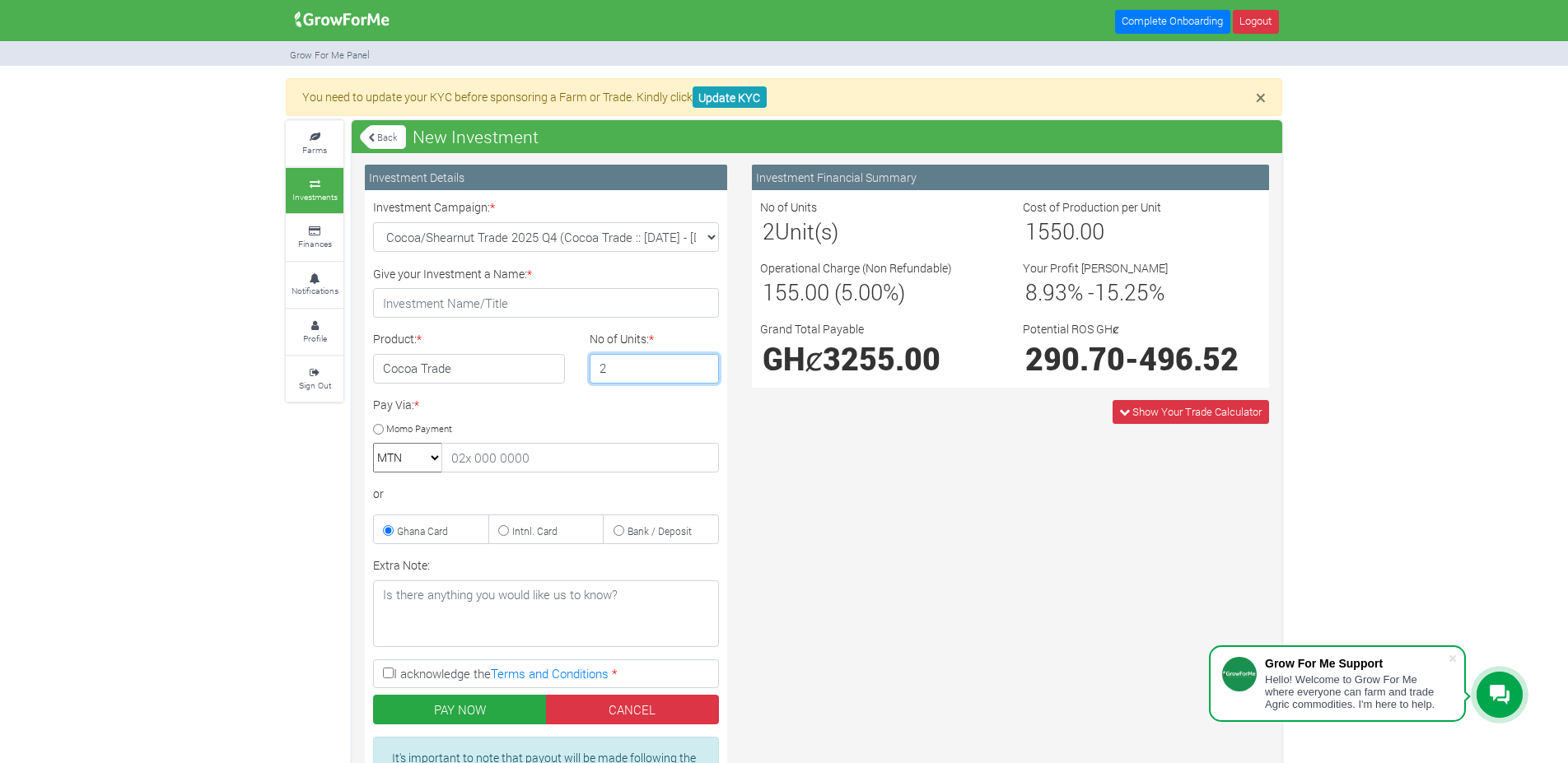
type input "2"
click at [700, 364] on input "2" at bounding box center [654, 369] width 130 height 30
select select "46"
click at [373, 222] on select "Machinery Fund (10 Yrs) (Machinery :: [DATE] - [DATE]) Maize Trade 2025 Q4 (Mai…" at bounding box center [546, 237] width 346 height 30
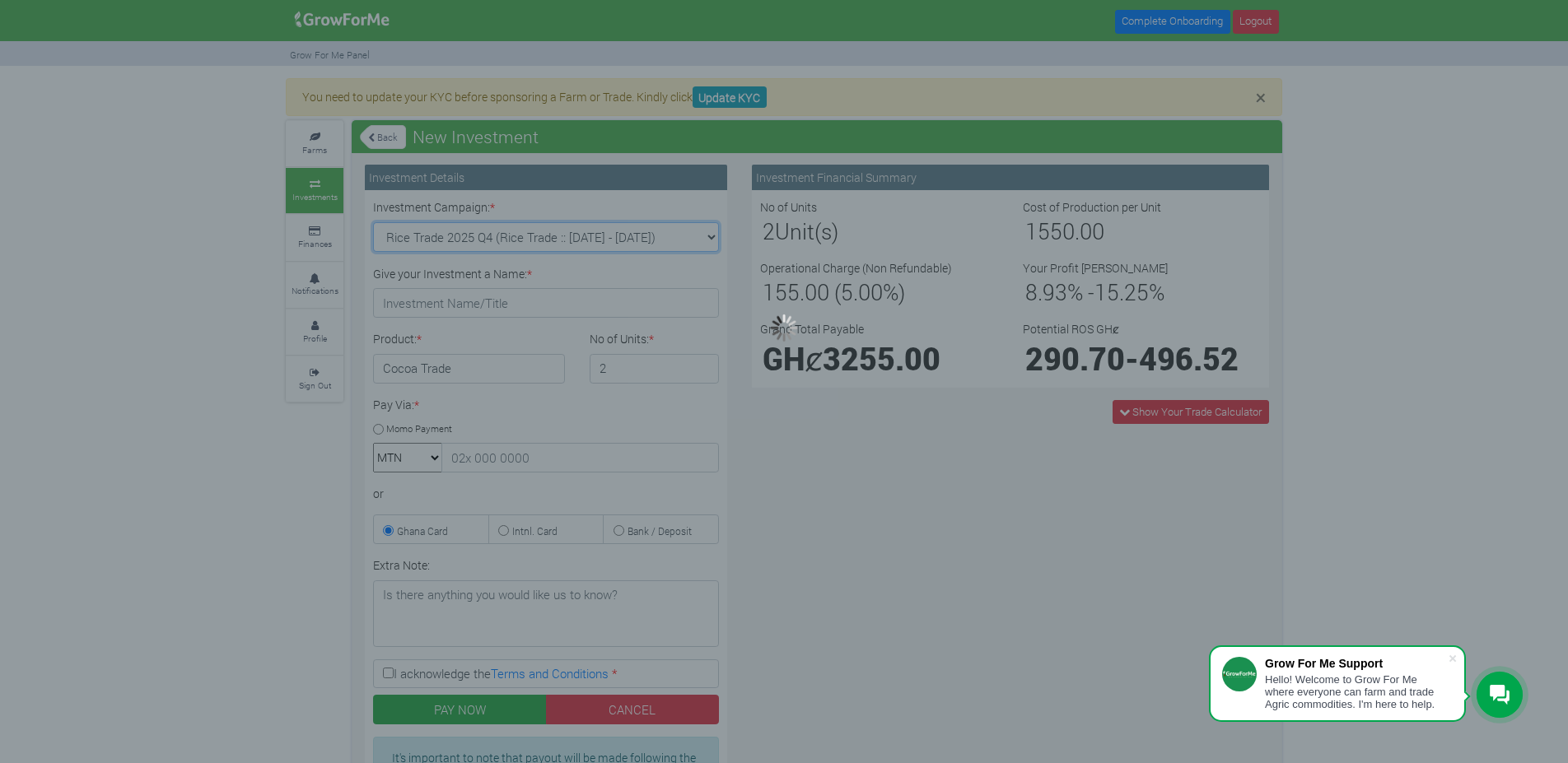
type input "1"
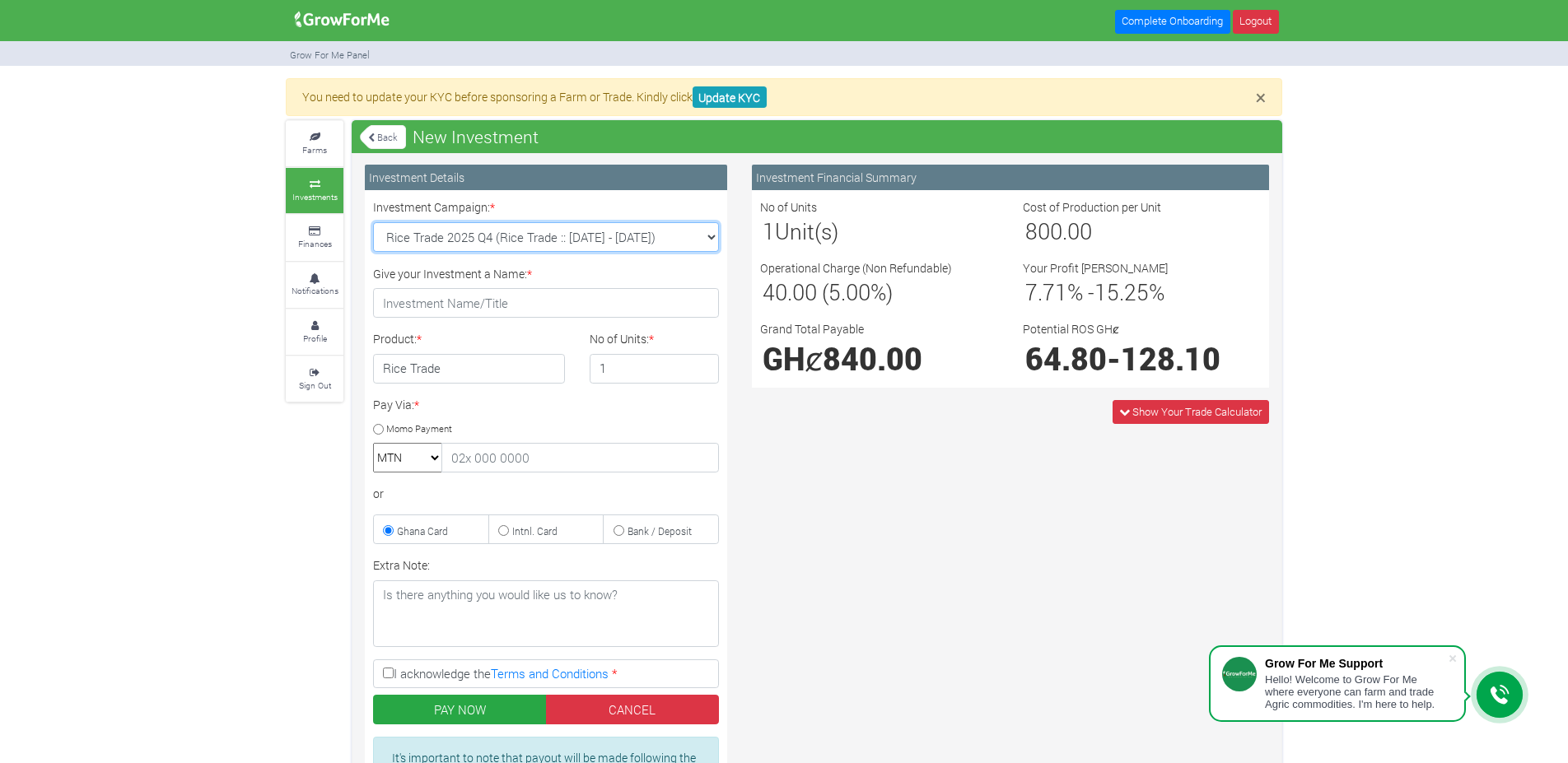
select select "44"
click at [373, 222] on select "Machinery Fund (10 Yrs) (Machinery :: [DATE] - [DATE]) Maize Trade 2025 Q4 (Mai…" at bounding box center [546, 237] width 346 height 30
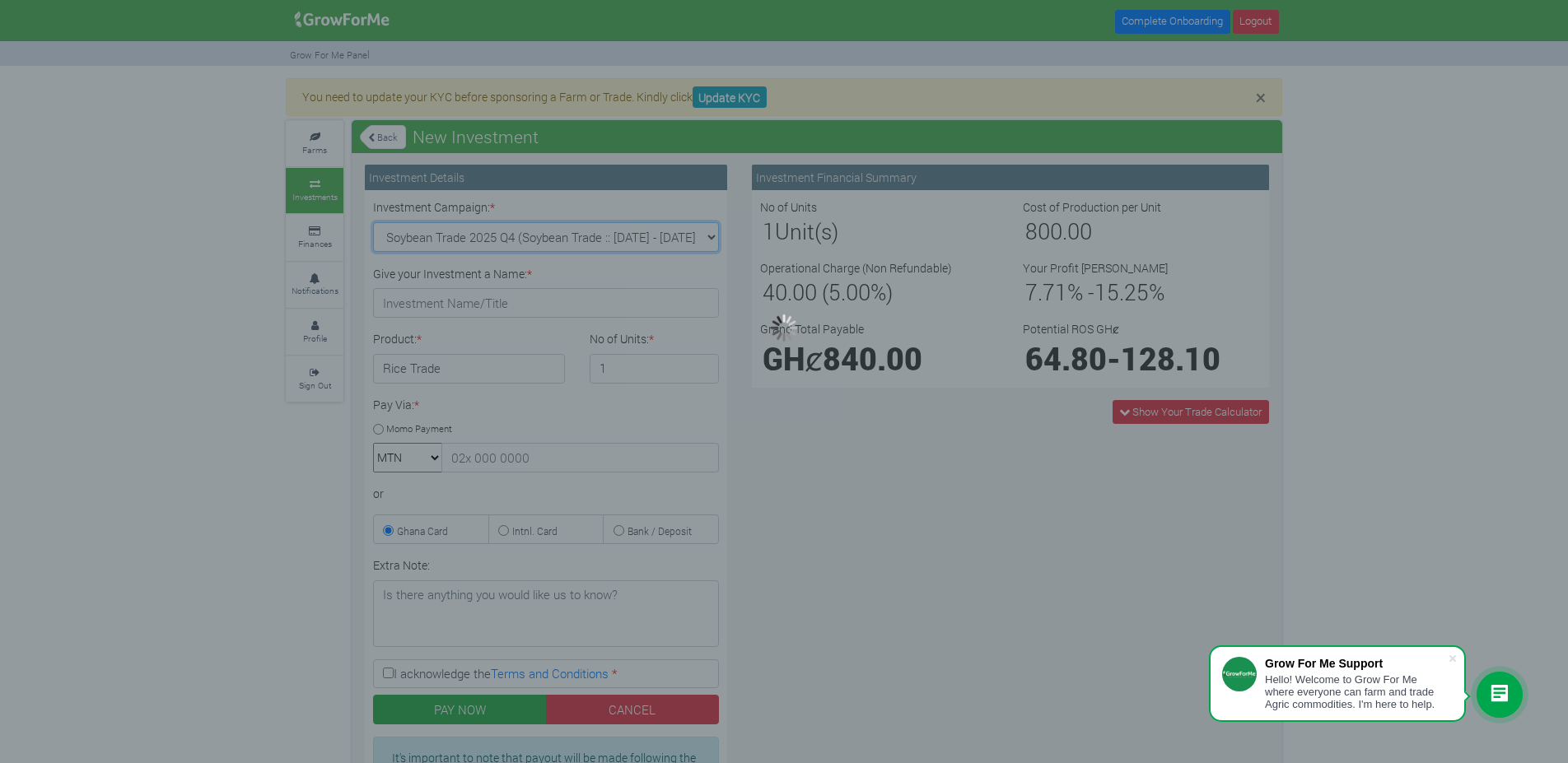
type input "1"
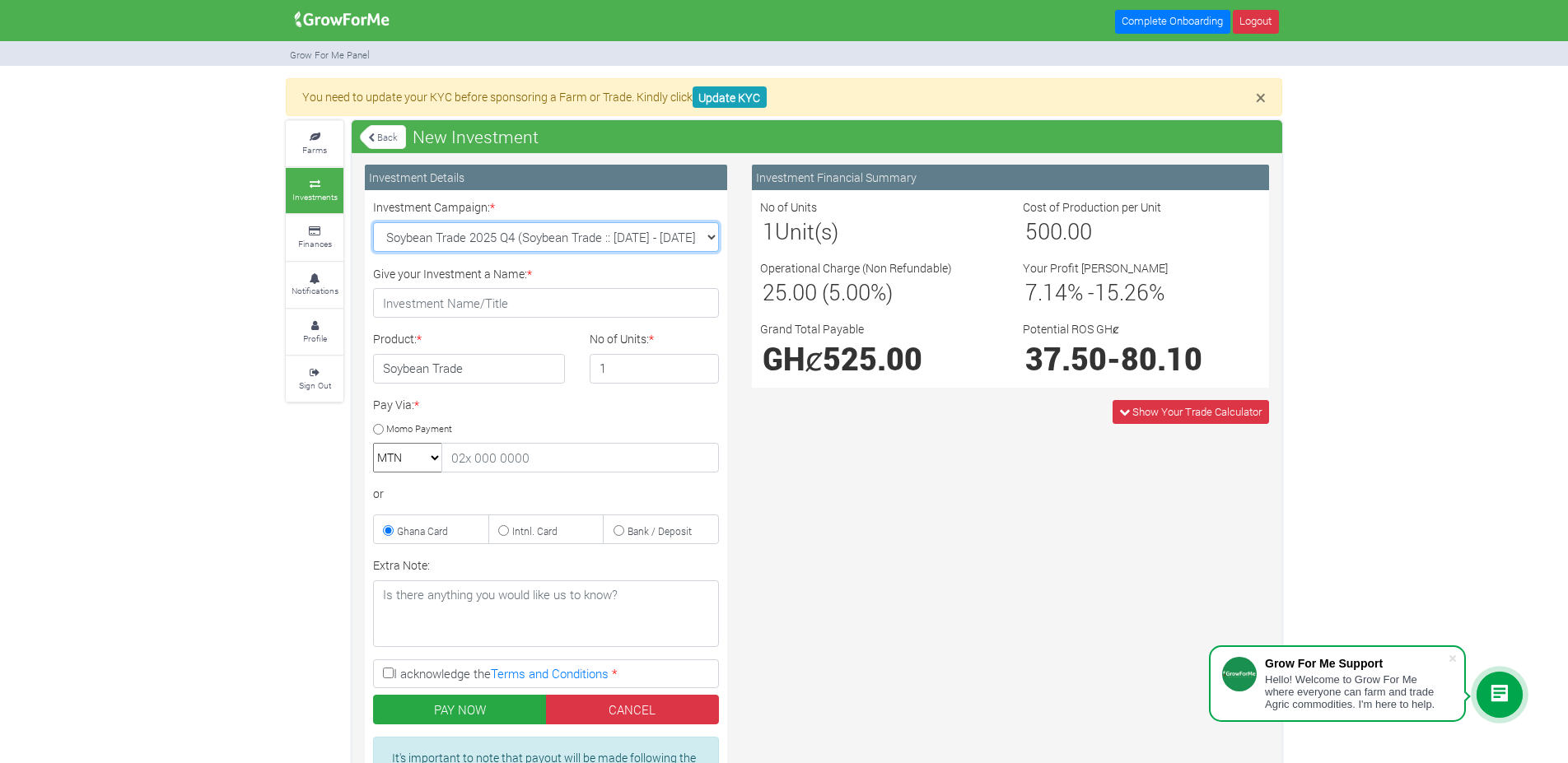
select select "45"
click at [373, 222] on select "Machinery Fund (10 Yrs) (Machinery :: [DATE] - [DATE]) Maize Trade 2025 Q4 (Mai…" at bounding box center [546, 237] width 346 height 30
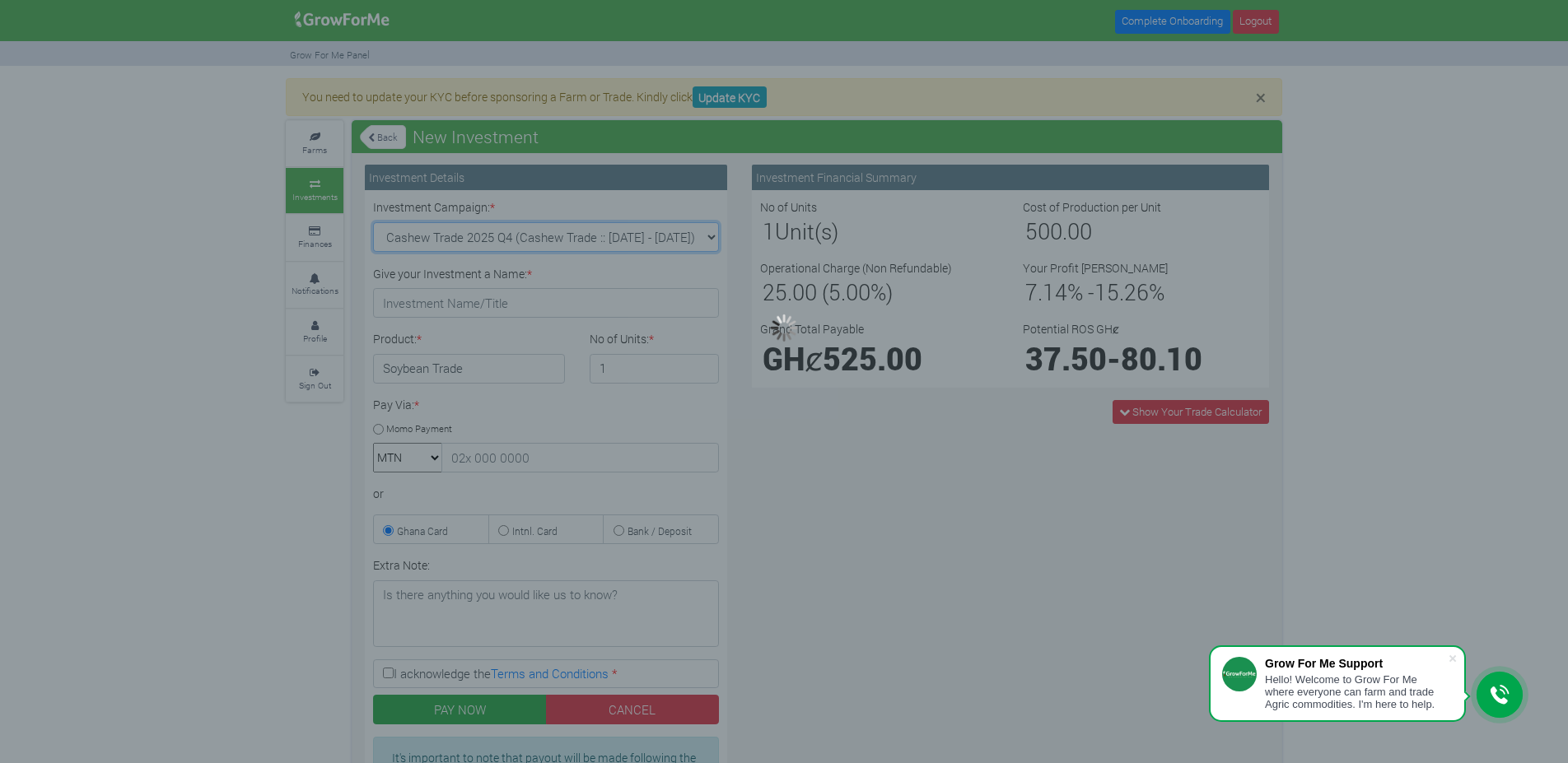
type input "1"
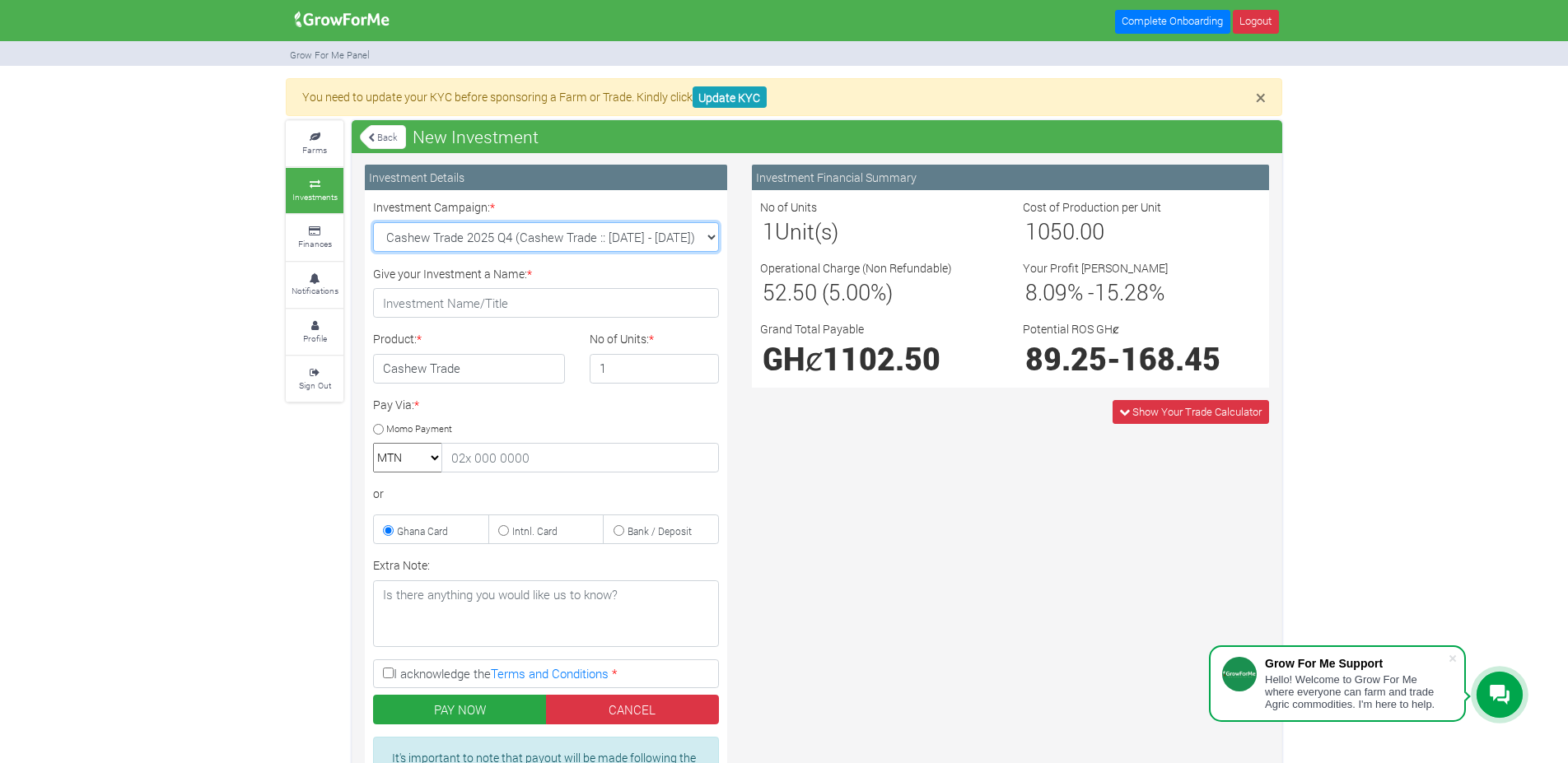
select select "47"
click at [373, 222] on select "Machinery Fund (10 Yrs) (Machinery :: [DATE] - [DATE]) Maize Trade 2025 Q4 (Mai…" at bounding box center [546, 237] width 346 height 30
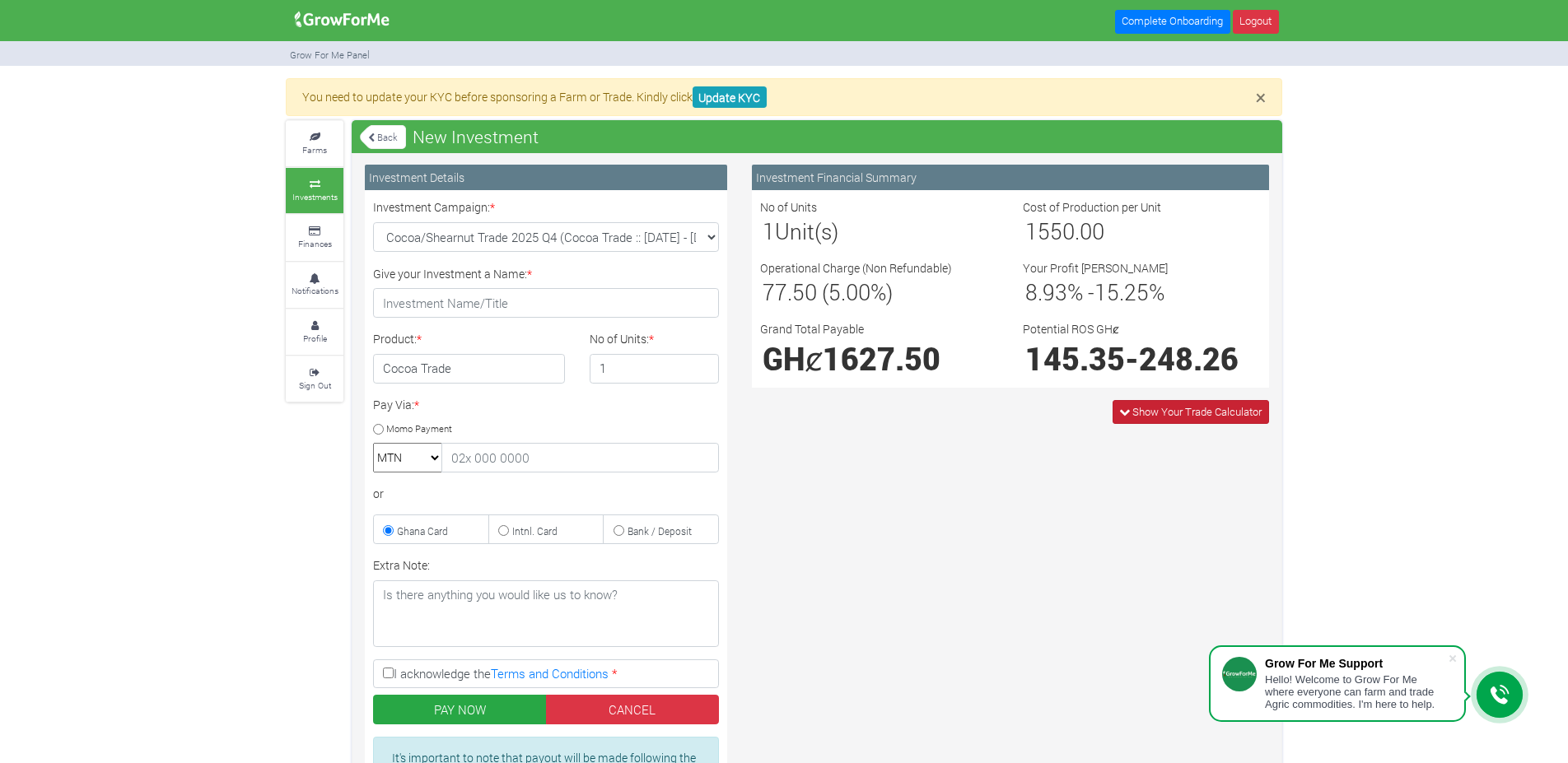
click at [1215, 417] on span "Show Your Trade Calculator" at bounding box center [1197, 411] width 129 height 15
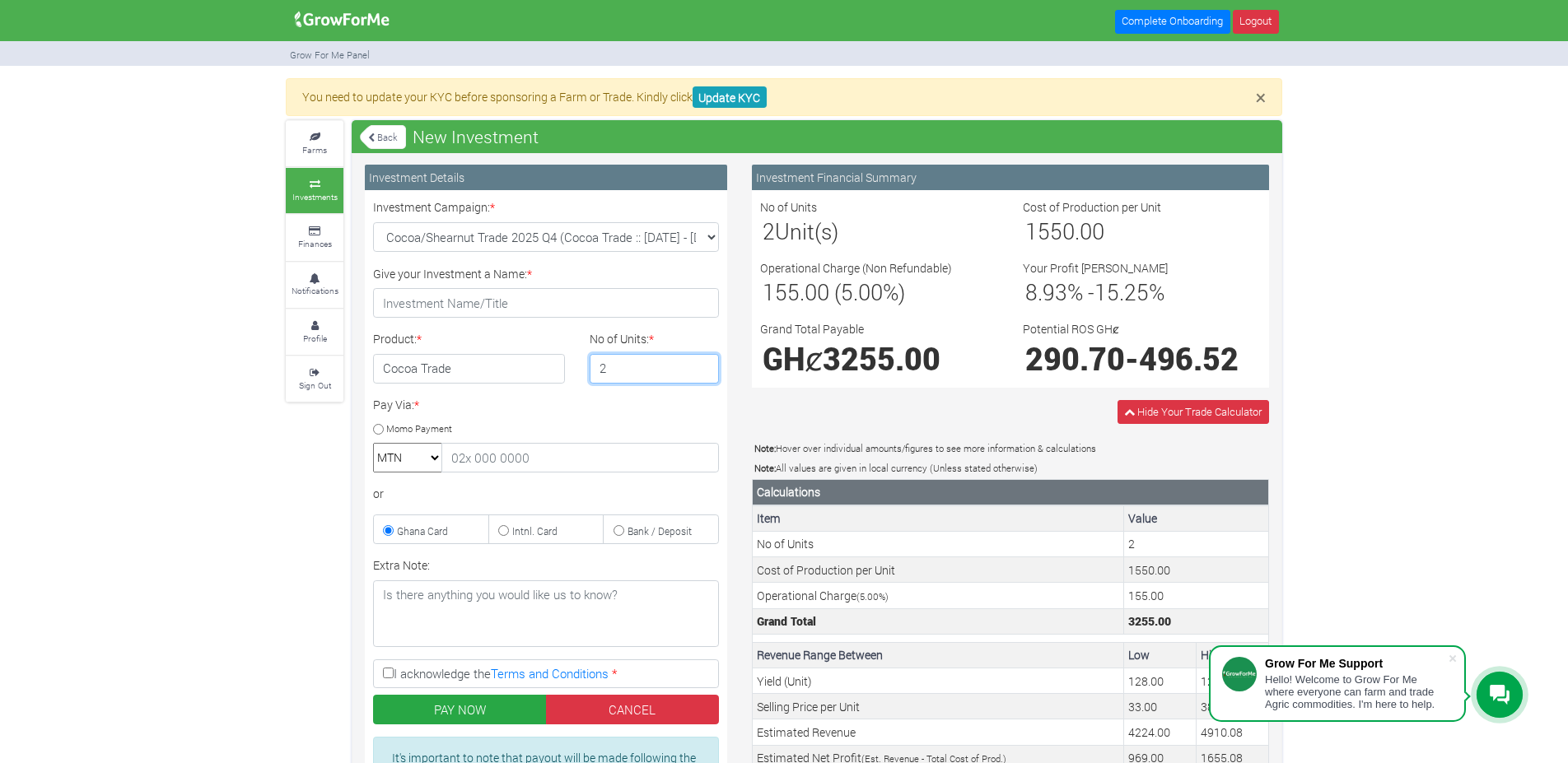
click at [703, 366] on input "2" at bounding box center [654, 369] width 130 height 30
click at [703, 366] on input "3" at bounding box center [654, 369] width 130 height 30
click at [703, 366] on input "4" at bounding box center [654, 369] width 130 height 30
click at [703, 366] on input "5" at bounding box center [654, 369] width 130 height 30
click at [703, 366] on input "6" at bounding box center [654, 369] width 130 height 30
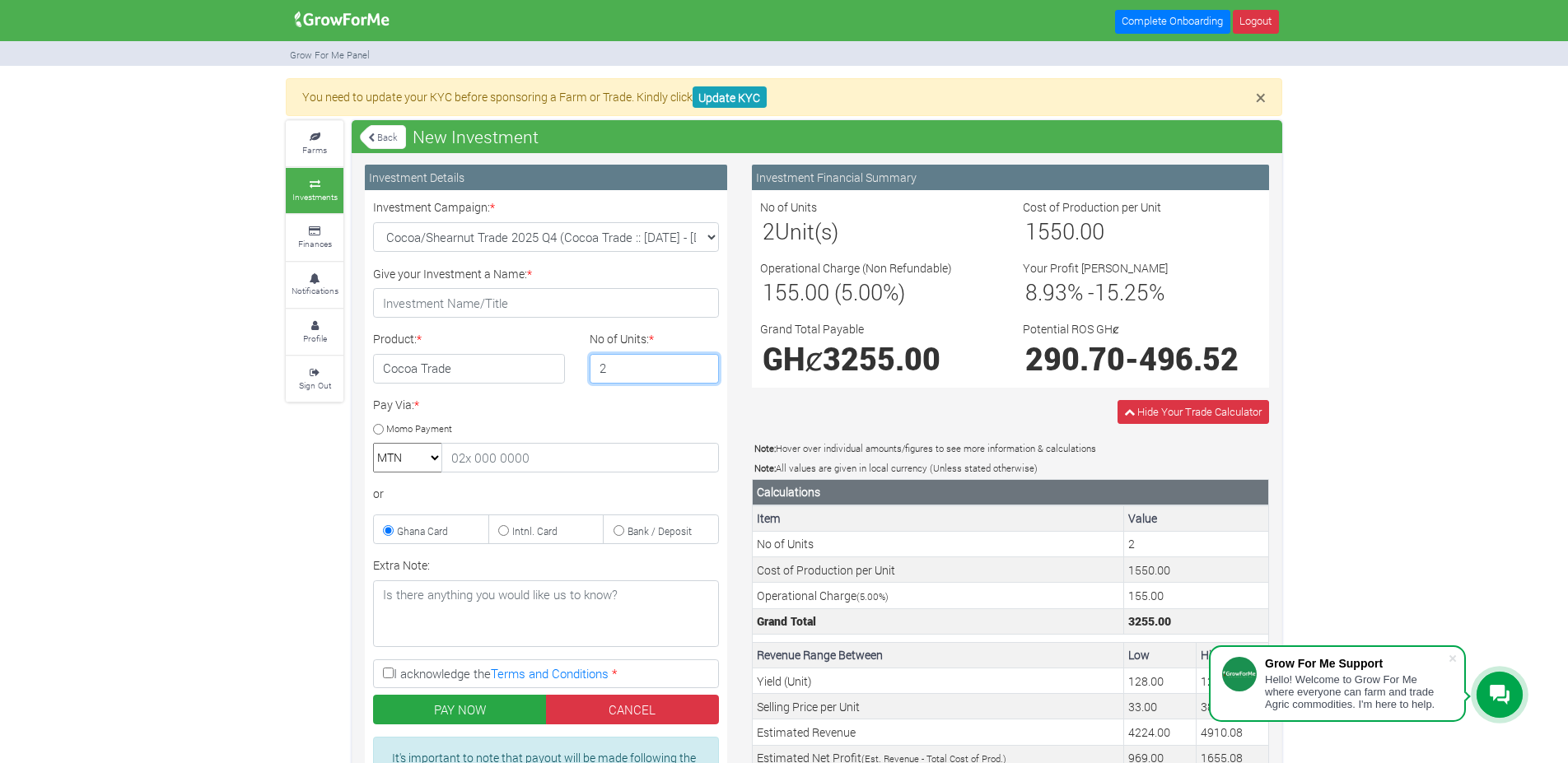
click at [703, 366] on input "7" at bounding box center [654, 369] width 130 height 30
click at [703, 366] on input "8" at bounding box center [654, 369] width 130 height 30
click at [703, 366] on input "9" at bounding box center [654, 369] width 130 height 30
click at [703, 366] on input "10" at bounding box center [654, 369] width 130 height 30
click at [703, 366] on input "11" at bounding box center [654, 369] width 130 height 30
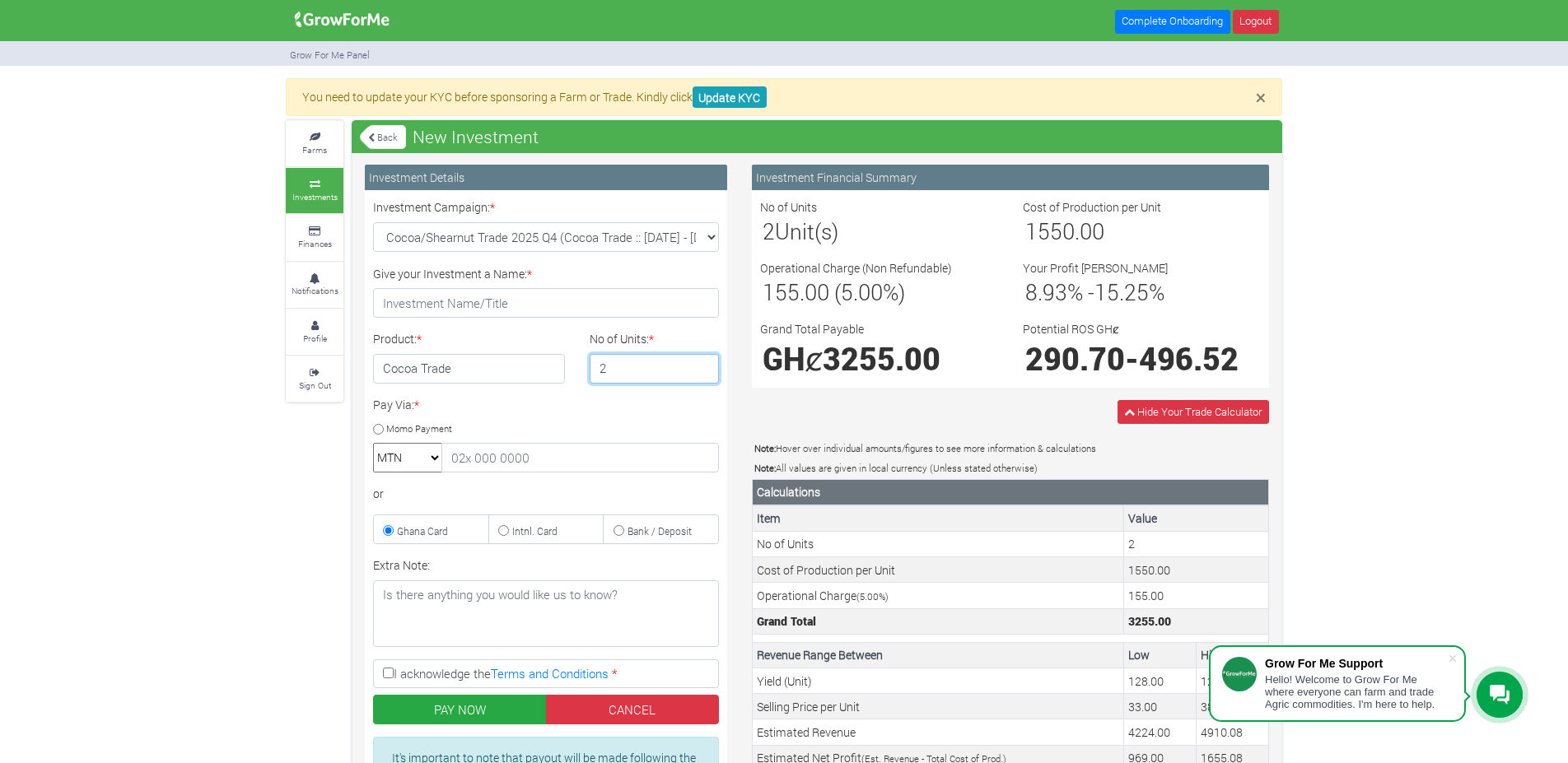
click at [703, 366] on input "12" at bounding box center [654, 369] width 130 height 30
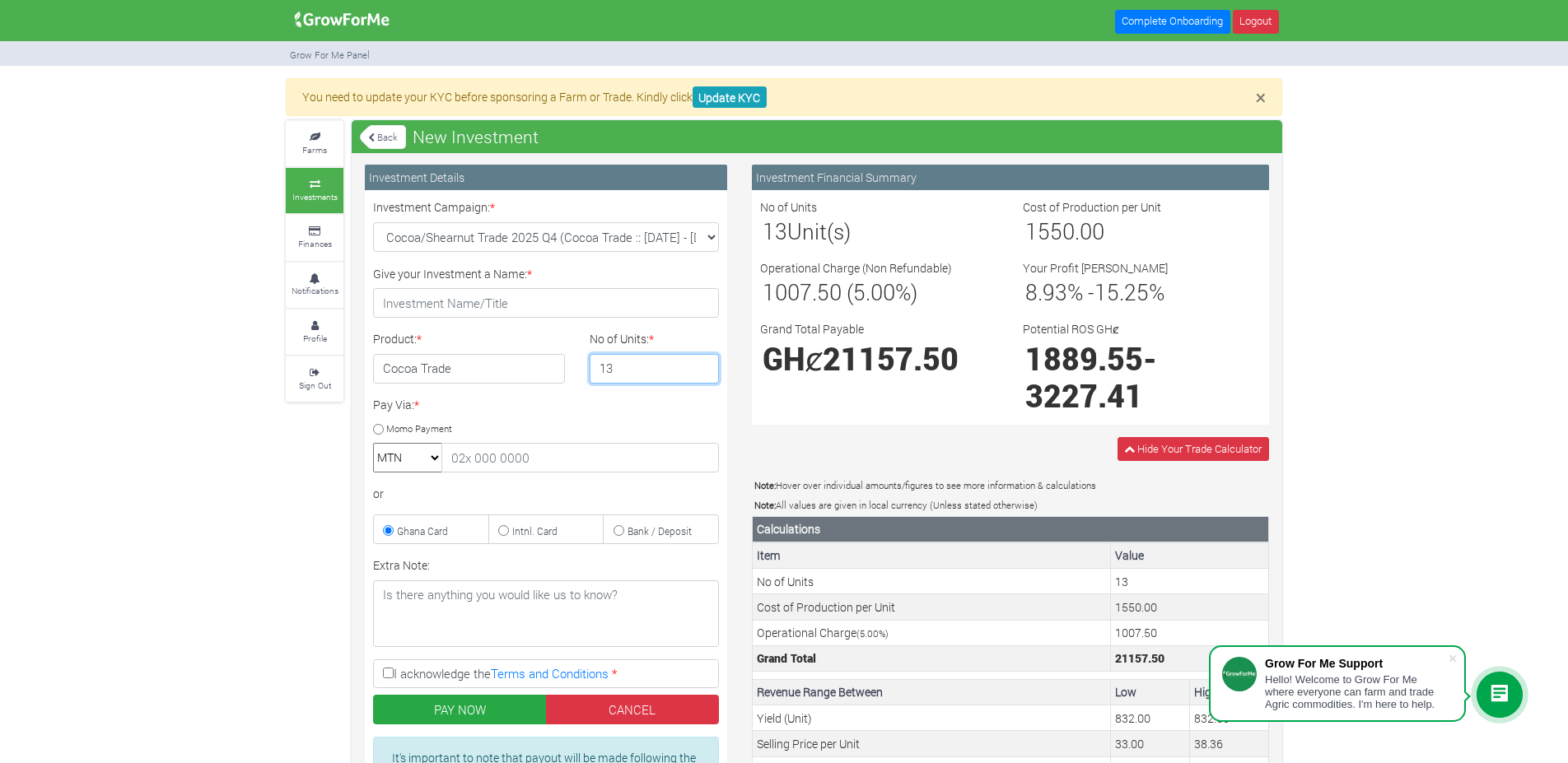
click at [703, 366] on input "13" at bounding box center [654, 369] width 130 height 30
click at [703, 366] on input "14" at bounding box center [654, 369] width 130 height 30
click at [703, 366] on input "15" at bounding box center [654, 369] width 130 height 30
click at [703, 366] on input "16" at bounding box center [654, 369] width 130 height 30
click at [703, 366] on input "17" at bounding box center [654, 369] width 130 height 30
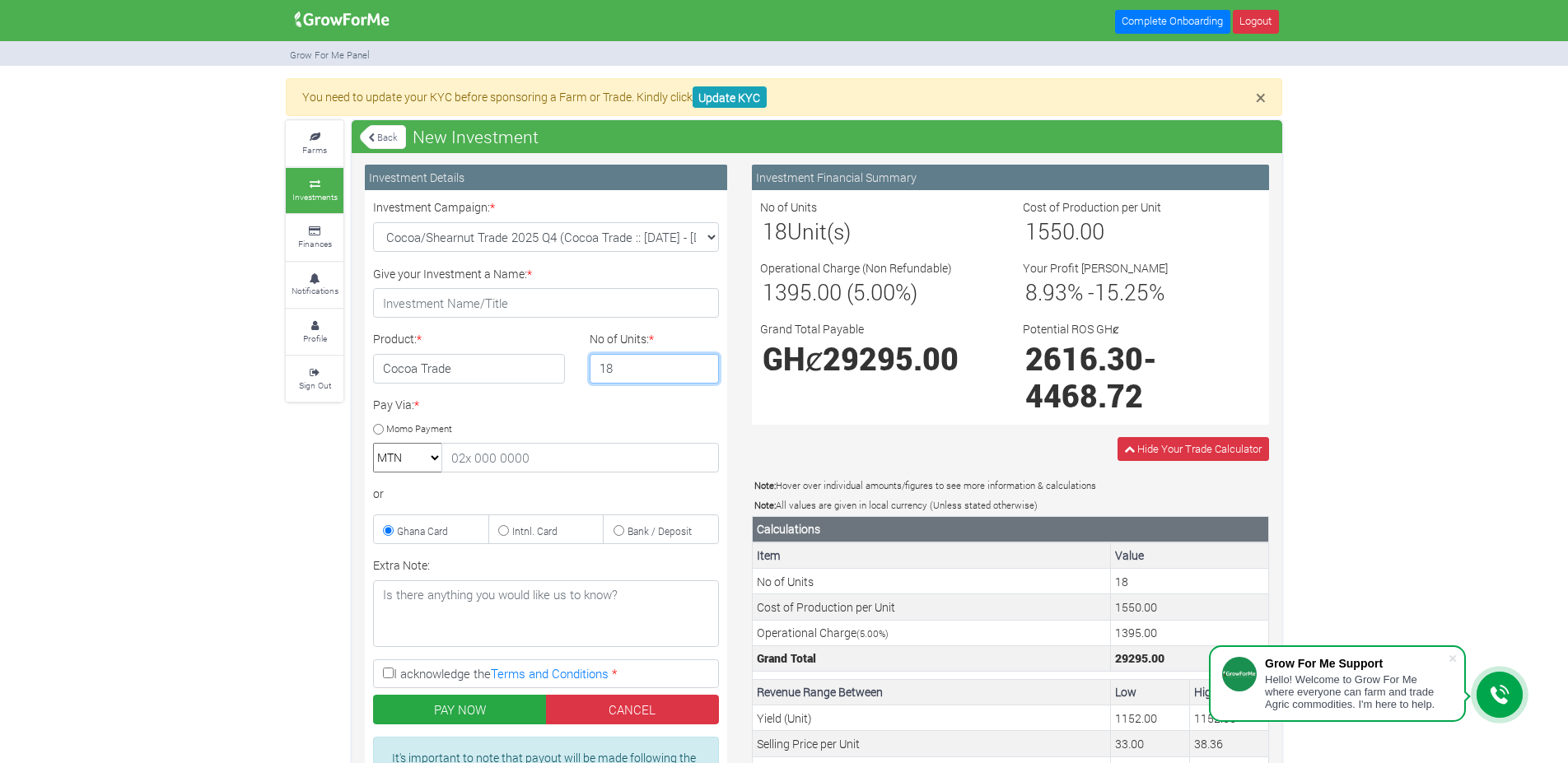
click at [703, 366] on input "18" at bounding box center [654, 369] width 130 height 30
click at [703, 366] on input "19" at bounding box center [654, 369] width 130 height 30
click at [703, 366] on input "20" at bounding box center [654, 369] width 130 height 30
click at [703, 366] on input "21" at bounding box center [654, 369] width 130 height 30
click at [703, 366] on input "22" at bounding box center [654, 369] width 130 height 30
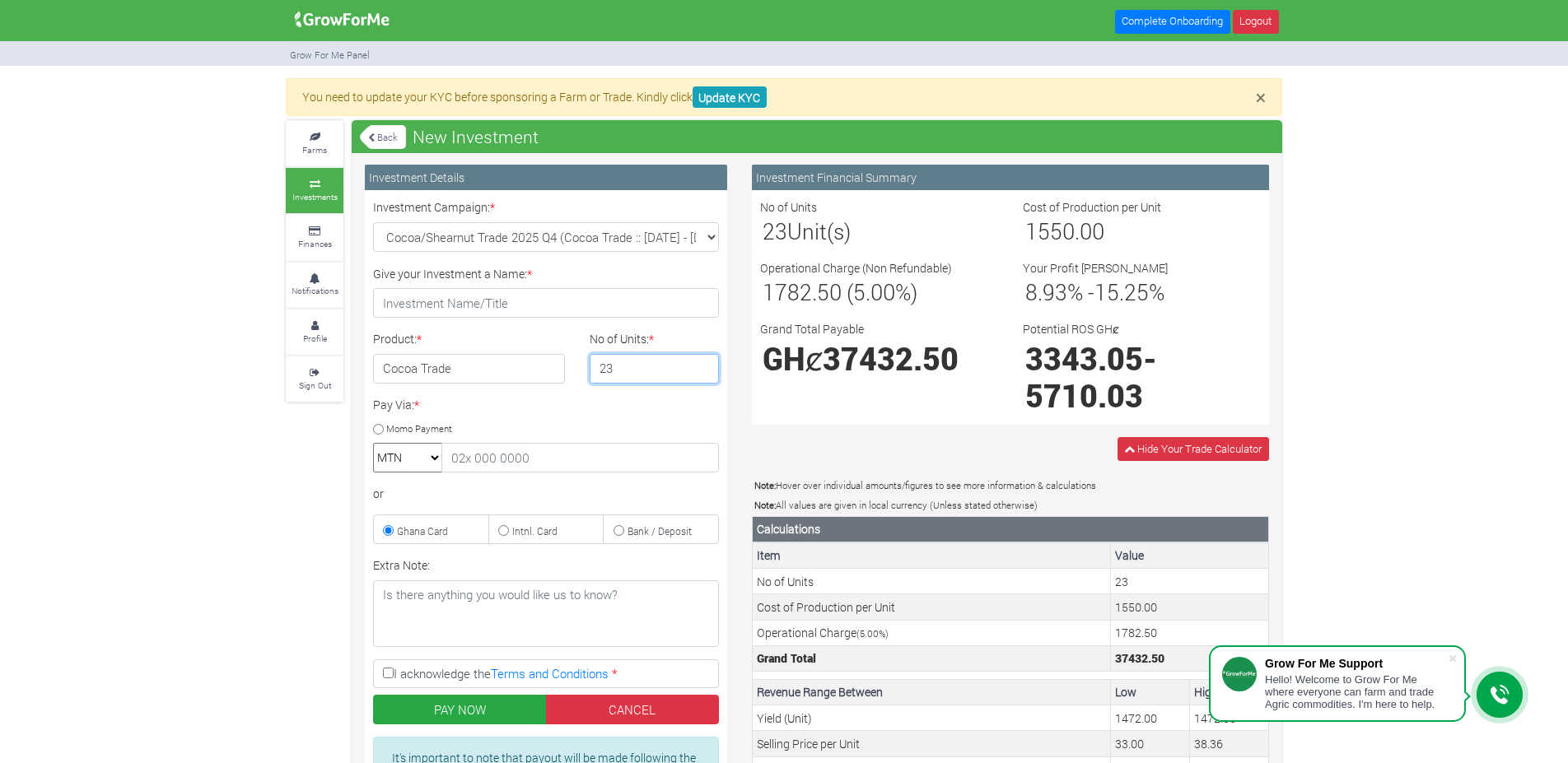
click at [703, 366] on input "23" at bounding box center [654, 369] width 130 height 30
click at [703, 366] on input "24" at bounding box center [654, 369] width 130 height 30
click at [703, 366] on input "25" at bounding box center [654, 369] width 130 height 30
click at [707, 373] on input "24" at bounding box center [654, 369] width 130 height 30
click at [707, 373] on input "23" at bounding box center [654, 369] width 130 height 30
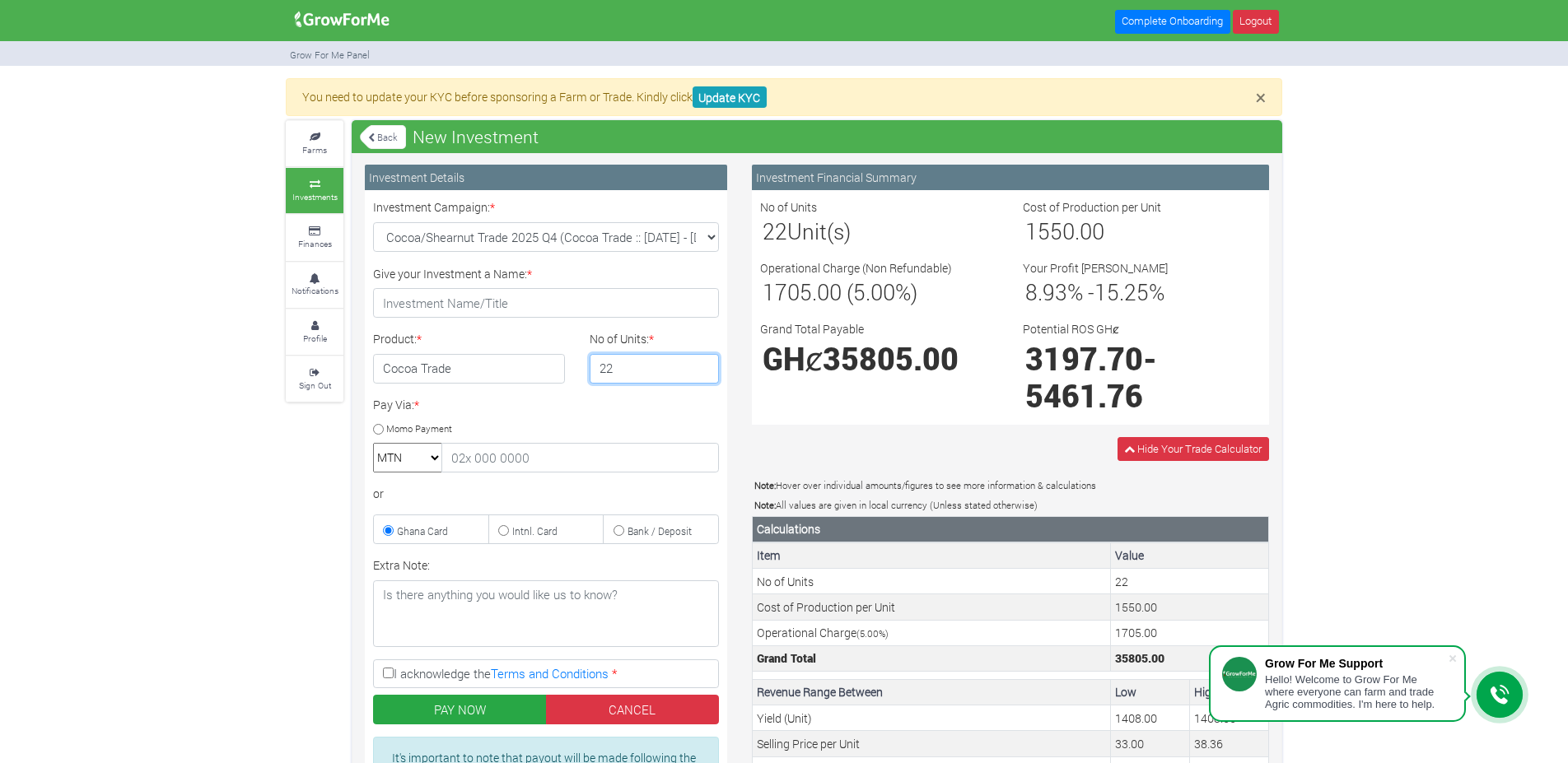
click at [707, 373] on input "22" at bounding box center [654, 369] width 130 height 30
click at [707, 373] on input "21" at bounding box center [654, 369] width 130 height 30
click at [707, 373] on input "20" at bounding box center [654, 369] width 130 height 30
click at [707, 373] on input "19" at bounding box center [654, 369] width 130 height 30
click at [707, 373] on input "18" at bounding box center [654, 369] width 130 height 30
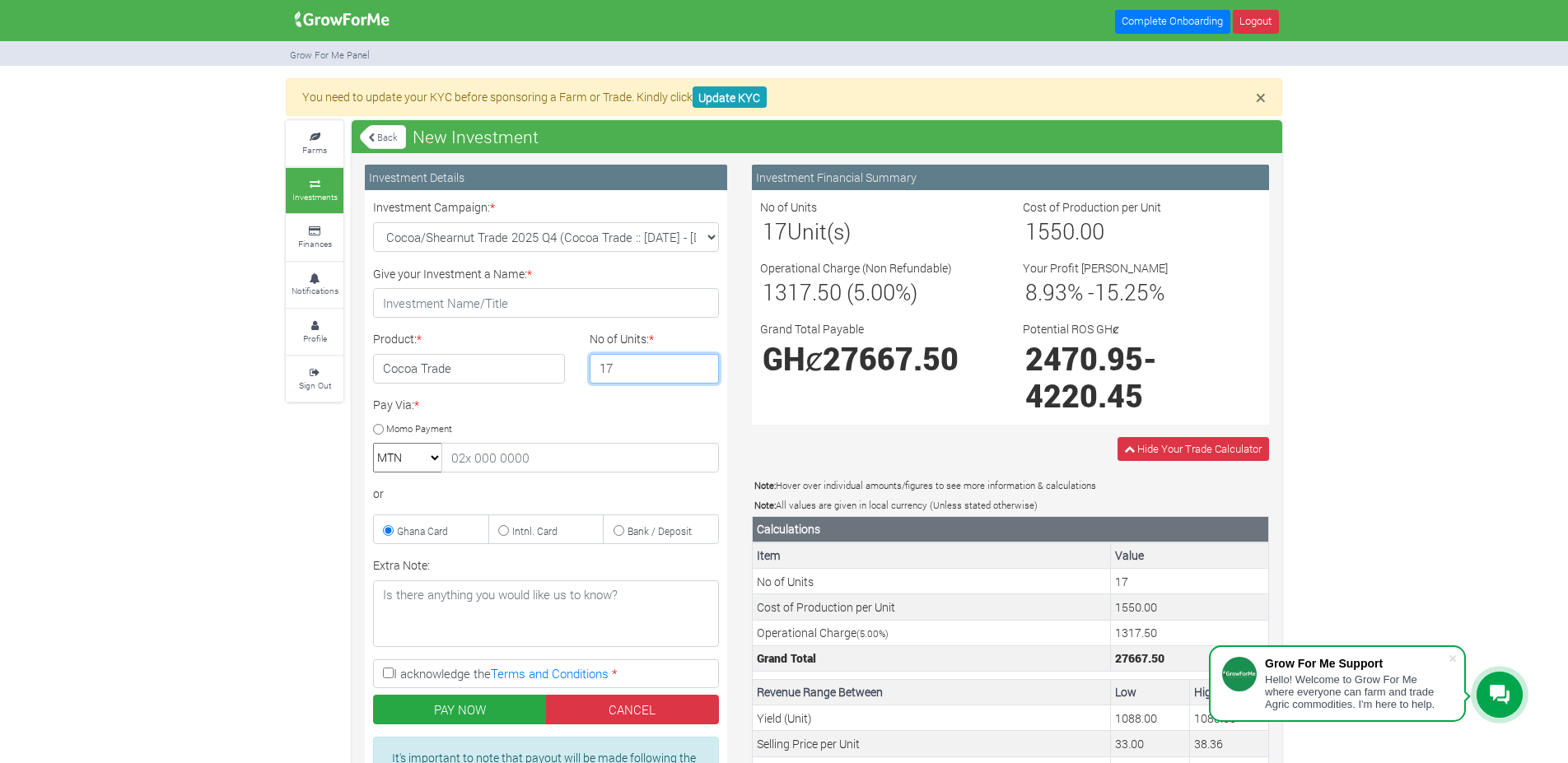
click at [707, 373] on input "17" at bounding box center [654, 369] width 130 height 30
click at [707, 373] on input "16" at bounding box center [654, 369] width 130 height 30
click at [707, 373] on input "15" at bounding box center [654, 369] width 130 height 30
click at [707, 373] on input "14" at bounding box center [654, 369] width 130 height 30
click at [707, 373] on input "13" at bounding box center [654, 369] width 130 height 30
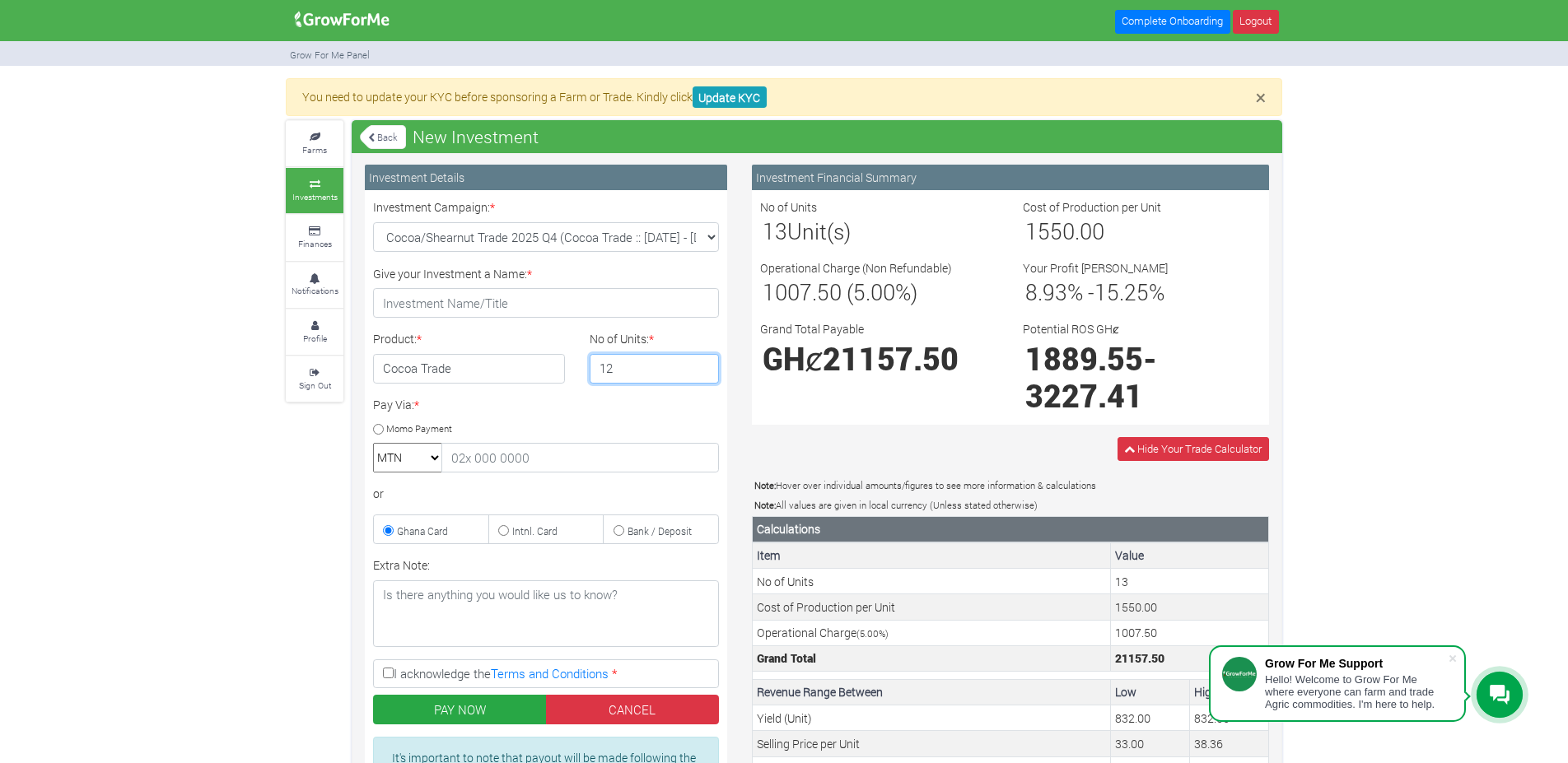
click at [707, 373] on input "12" at bounding box center [654, 369] width 130 height 30
click at [707, 373] on input "11" at bounding box center [654, 369] width 130 height 30
click at [707, 373] on input "10" at bounding box center [654, 369] width 130 height 30
click at [707, 373] on input "9" at bounding box center [654, 369] width 130 height 30
click at [707, 373] on input "8" at bounding box center [654, 369] width 130 height 30
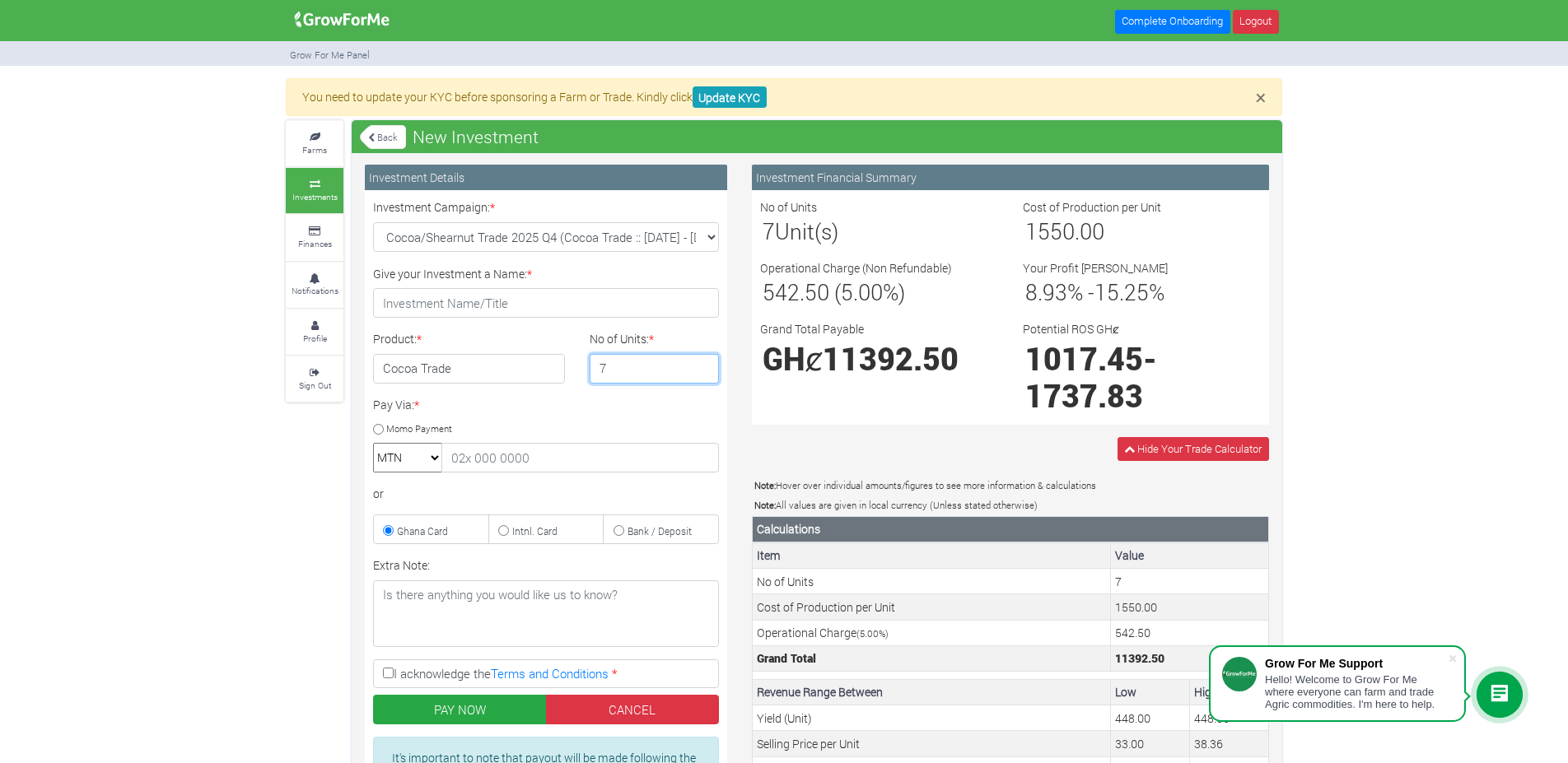
click at [707, 373] on input "7" at bounding box center [654, 369] width 130 height 30
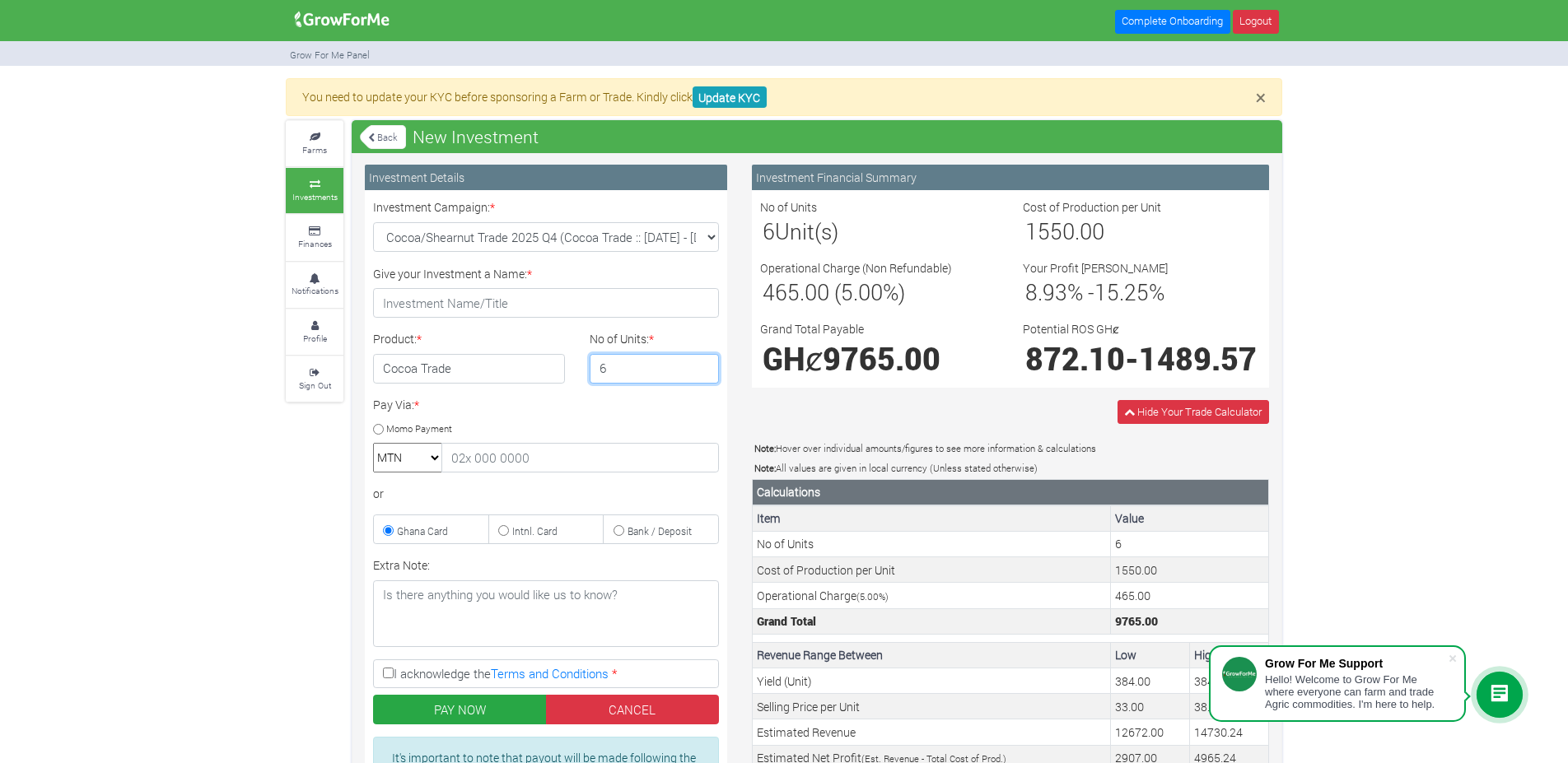
click at [707, 373] on input "6" at bounding box center [654, 369] width 130 height 30
click at [707, 373] on input "5" at bounding box center [654, 369] width 130 height 30
click at [707, 373] on input "4" at bounding box center [654, 369] width 130 height 30
click at [707, 373] on input "3" at bounding box center [654, 369] width 130 height 30
click at [707, 373] on input "2" at bounding box center [654, 369] width 130 height 30
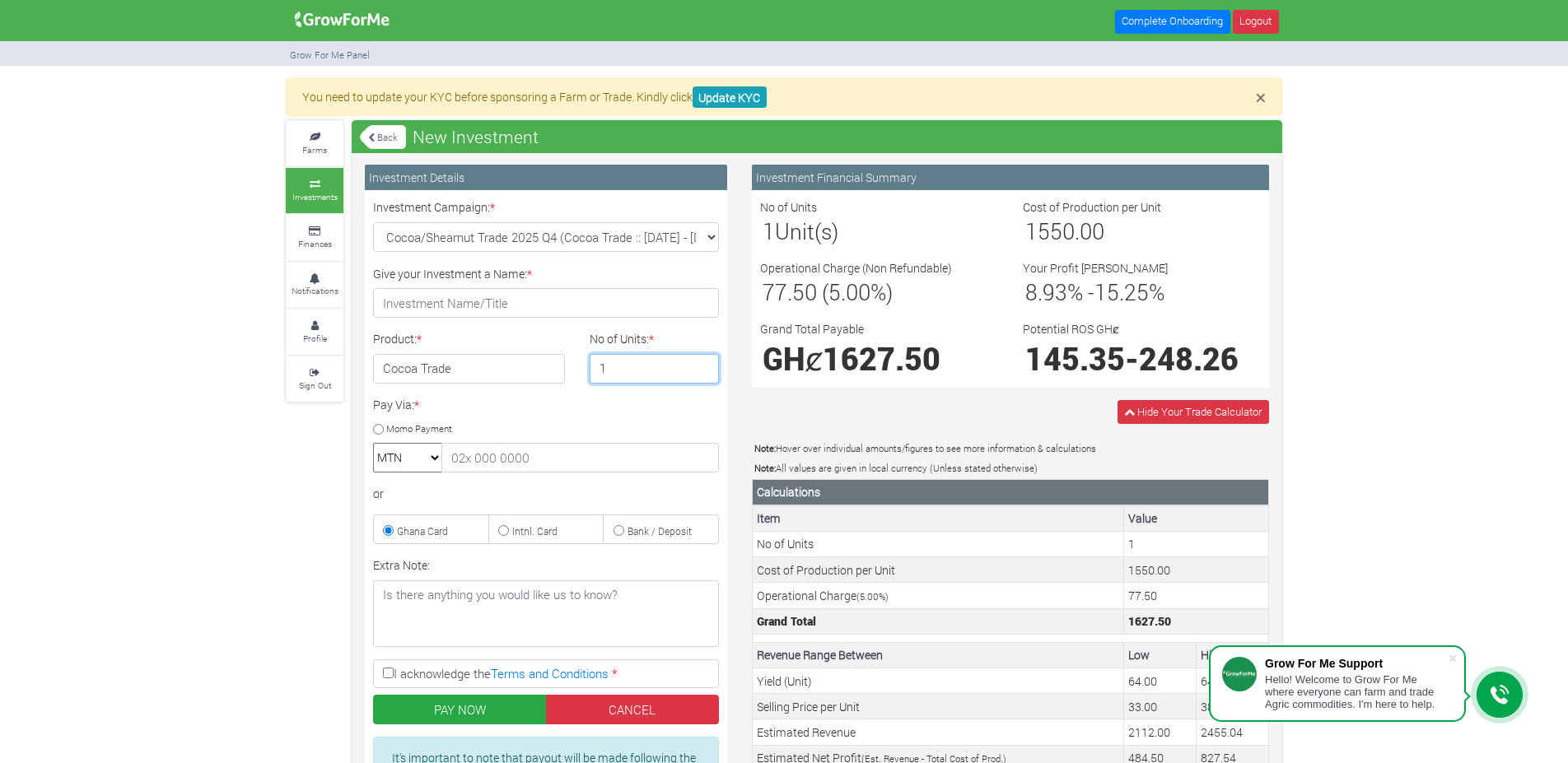
click at [707, 373] on input "1" at bounding box center [654, 369] width 130 height 30
click at [705, 359] on input "2" at bounding box center [654, 369] width 130 height 30
type input "1"
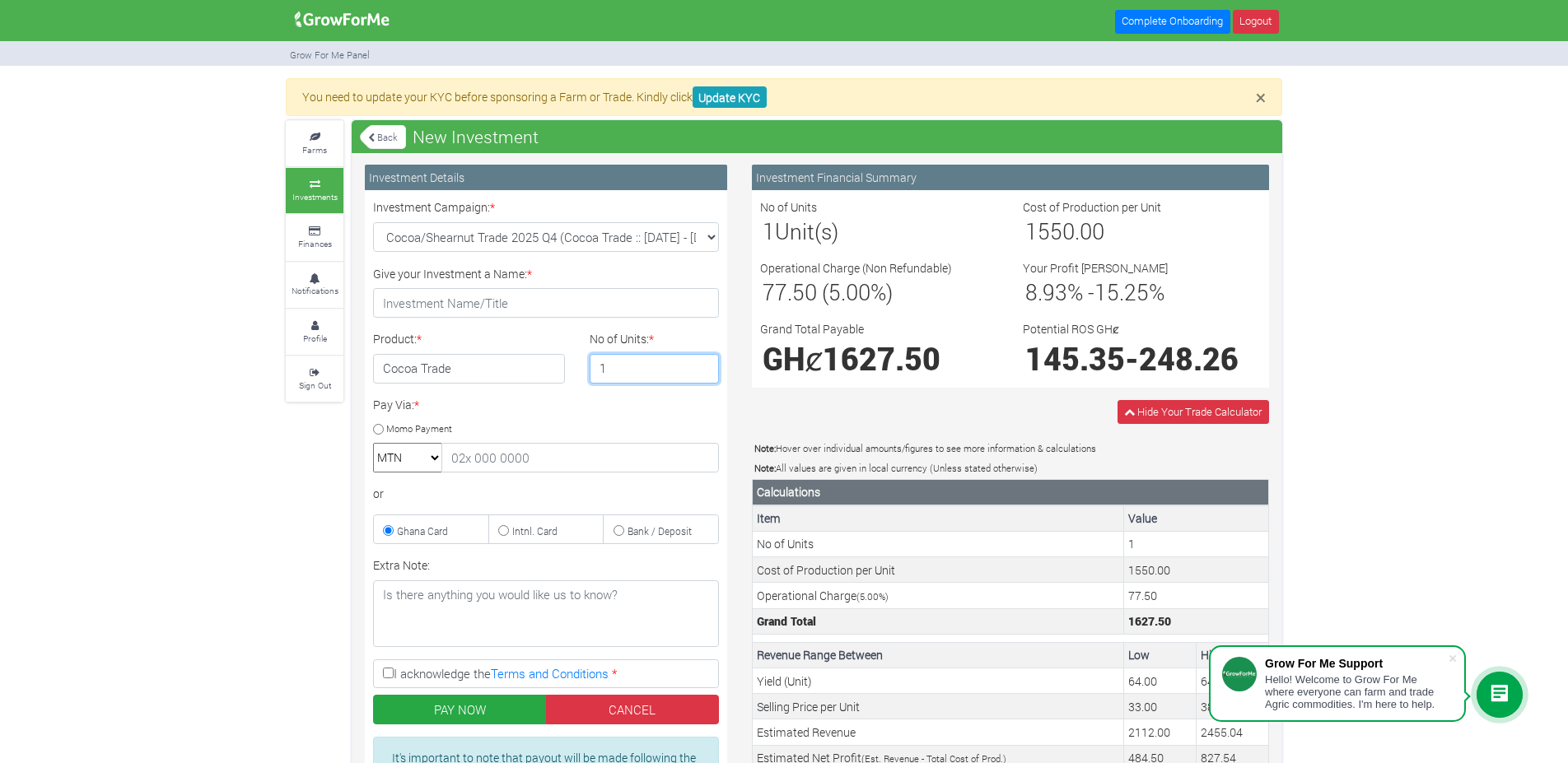
click at [702, 373] on input "1" at bounding box center [654, 369] width 130 height 30
select select "45"
click at [373, 222] on select "Machinery Fund (10 Yrs) (Machinery :: [DATE] - [DATE]) Maize Trade 2025 Q4 (Mai…" at bounding box center [546, 237] width 346 height 30
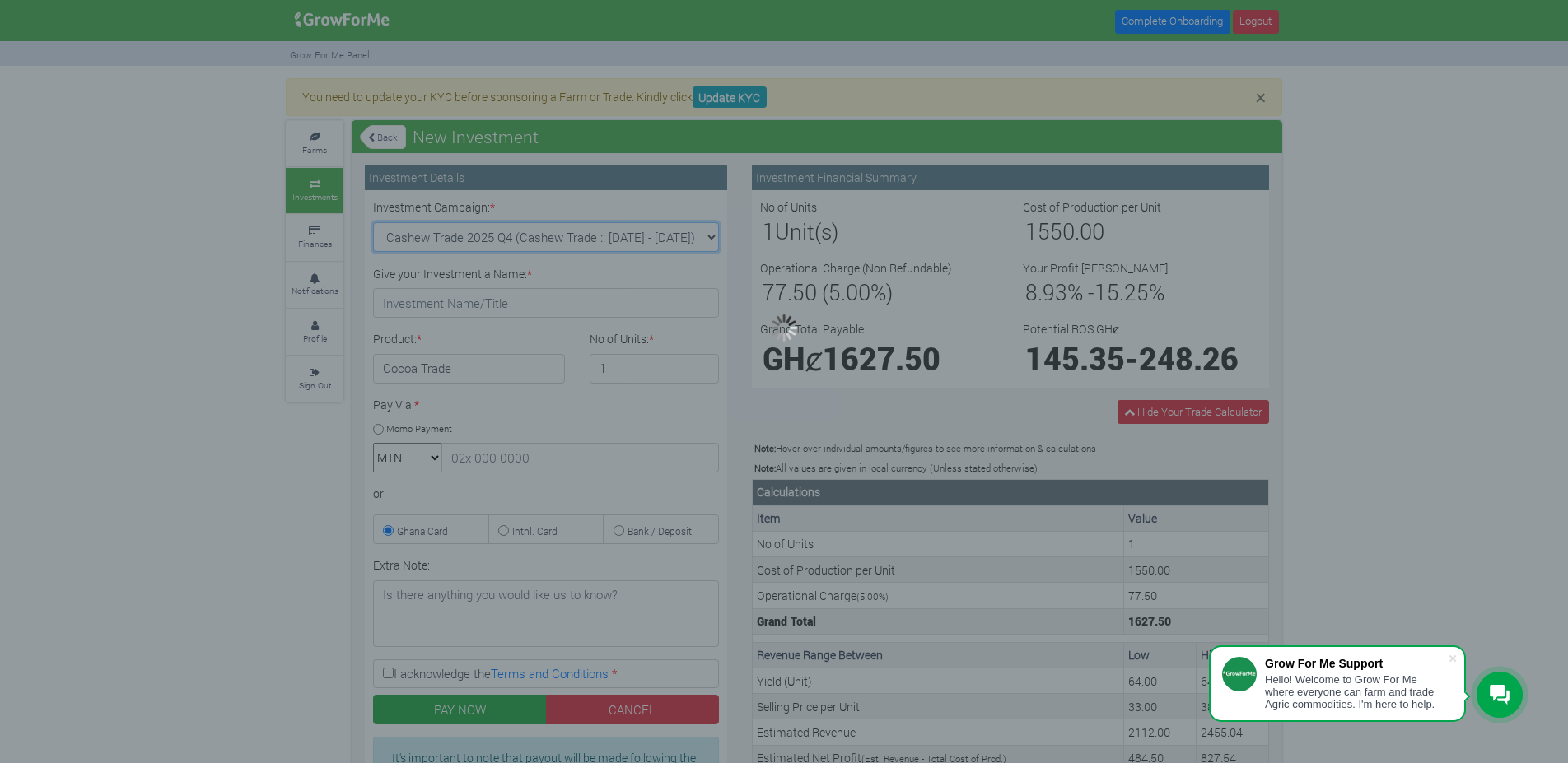
type input "1"
